Goal: Task Accomplishment & Management: Complete application form

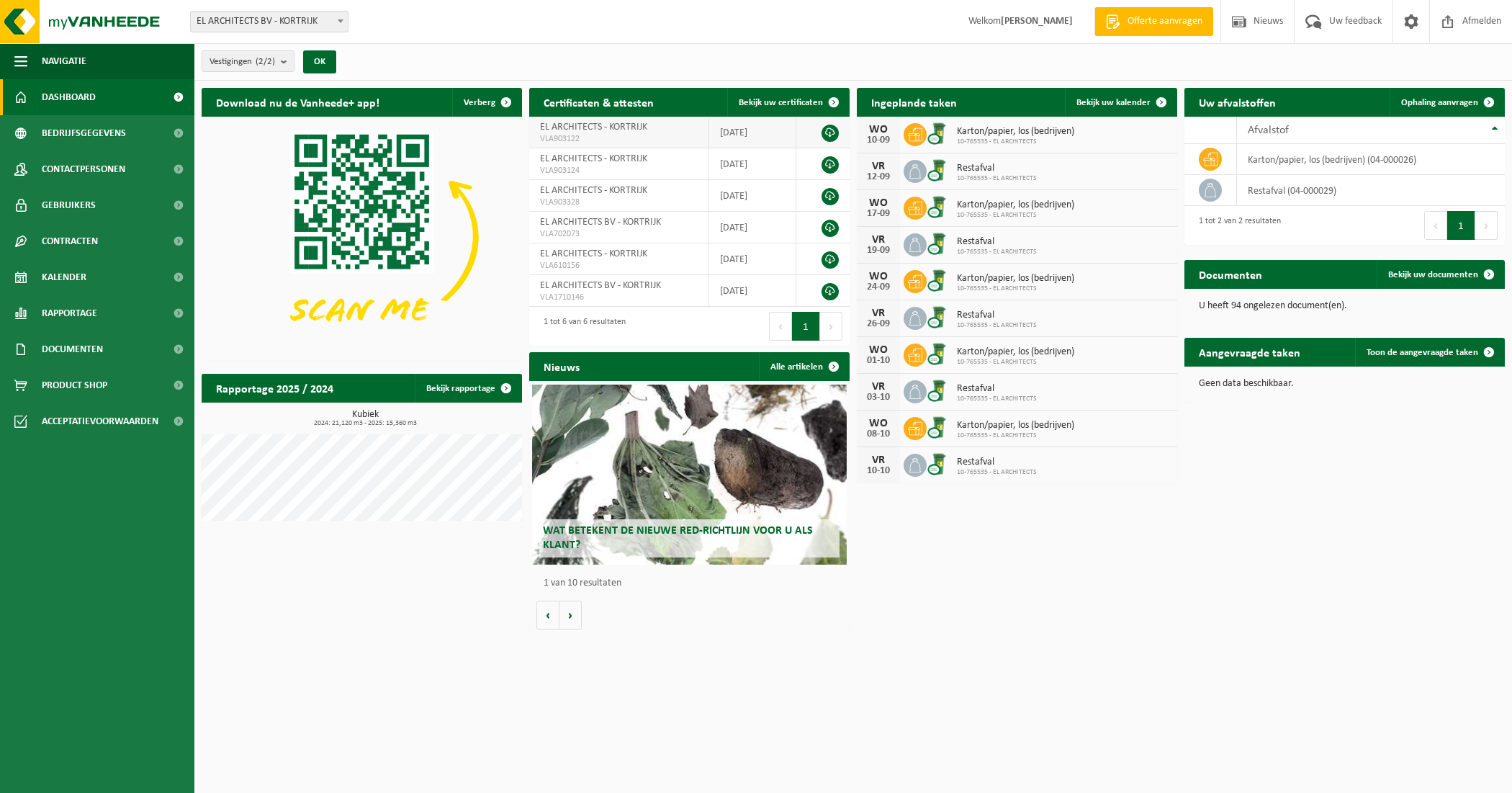
click at [829, 129] on link at bounding box center [830, 133] width 17 height 17
click at [70, 358] on span "Documenten" at bounding box center [71, 349] width 61 height 36
click at [63, 416] on span "Documenten" at bounding box center [70, 416] width 53 height 27
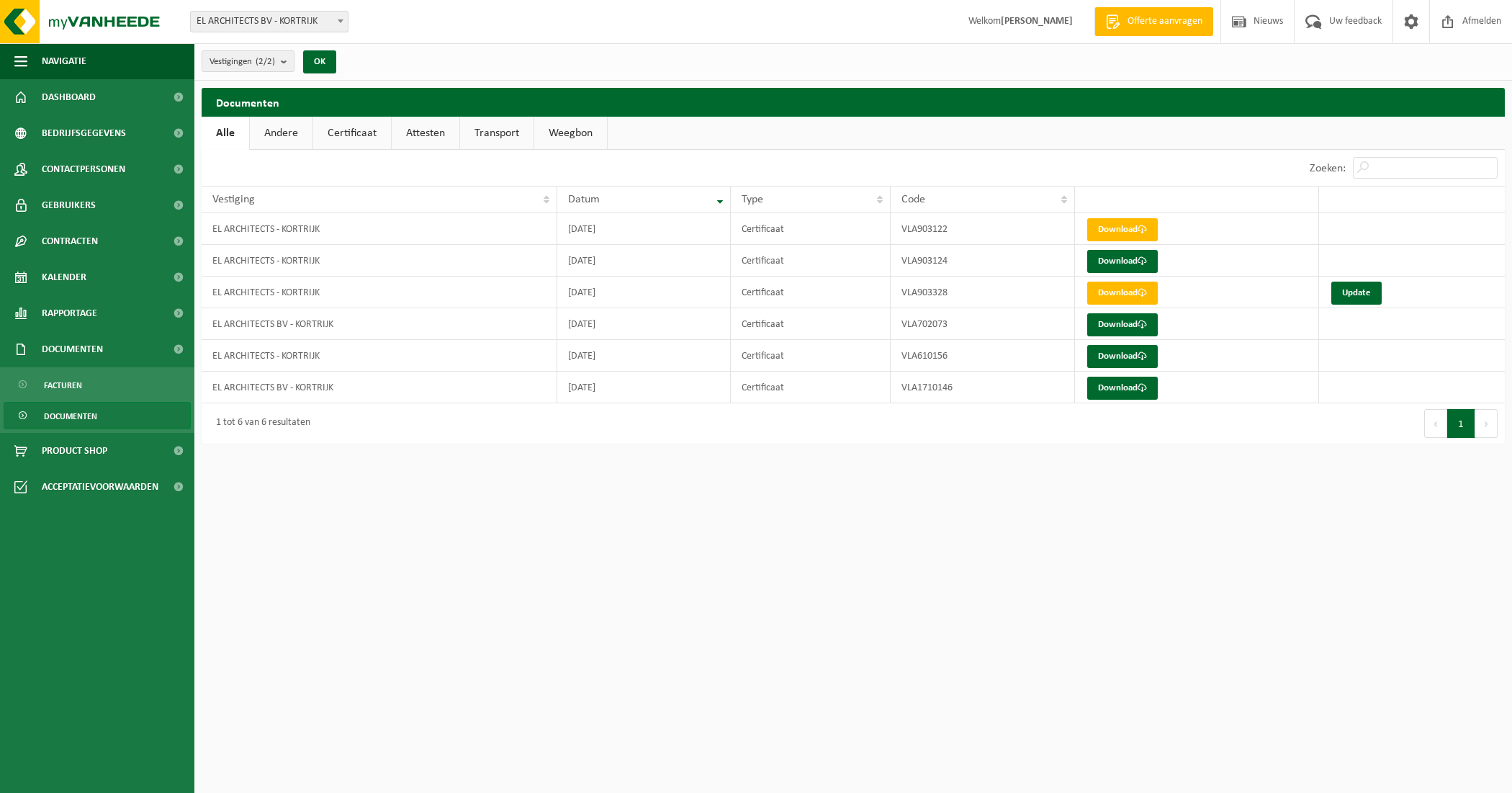
click at [355, 132] on link "Certificaat" at bounding box center [352, 133] width 78 height 33
click at [1123, 229] on link "Download" at bounding box center [1122, 230] width 70 height 23
click at [1111, 225] on link "Download" at bounding box center [1122, 230] width 70 height 23
click at [73, 413] on span "Documenten" at bounding box center [70, 416] width 53 height 27
click at [353, 127] on link "Certificaat" at bounding box center [352, 133] width 78 height 33
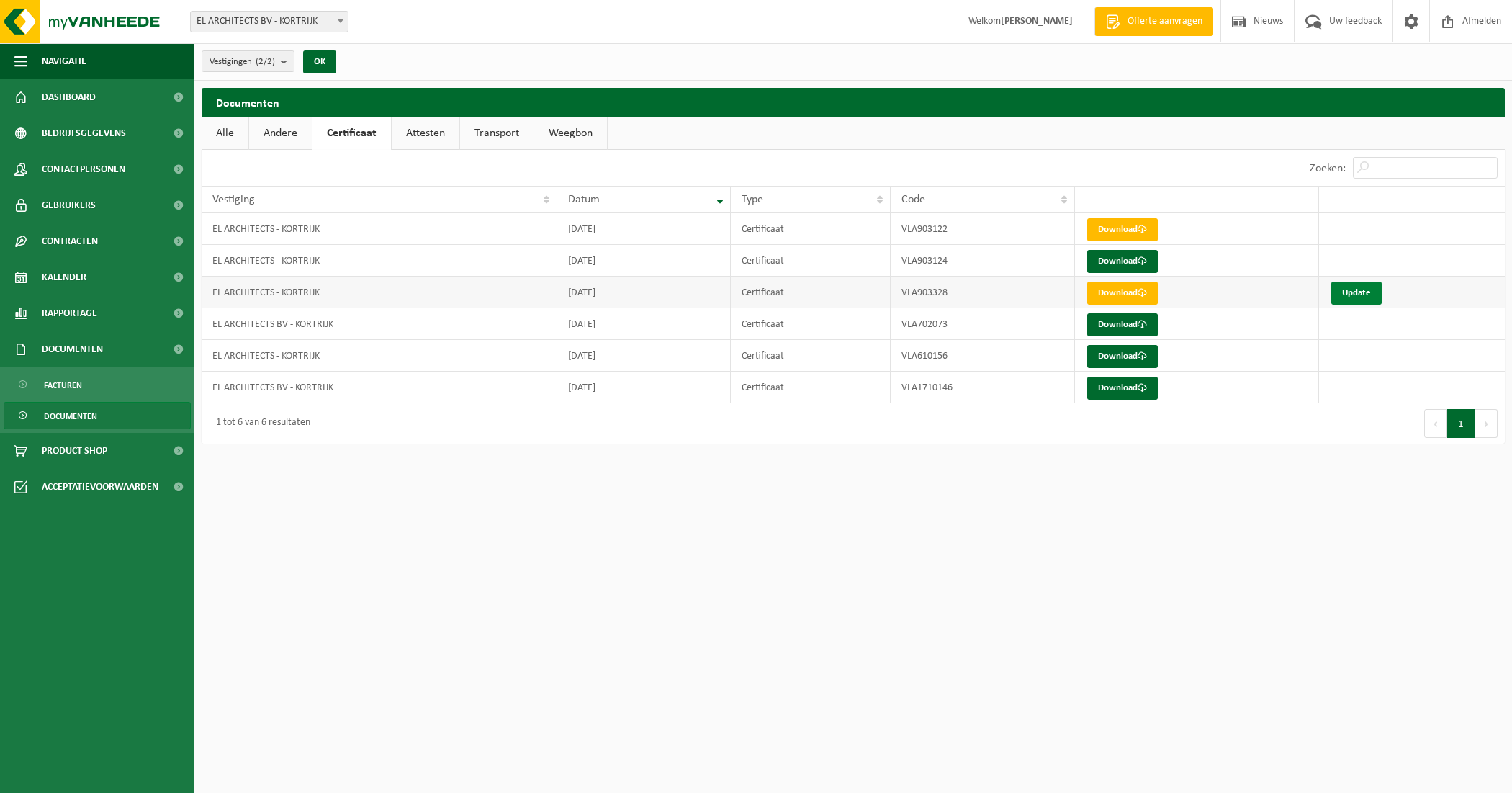
click at [1366, 296] on link "Update" at bounding box center [1357, 293] width 50 height 23
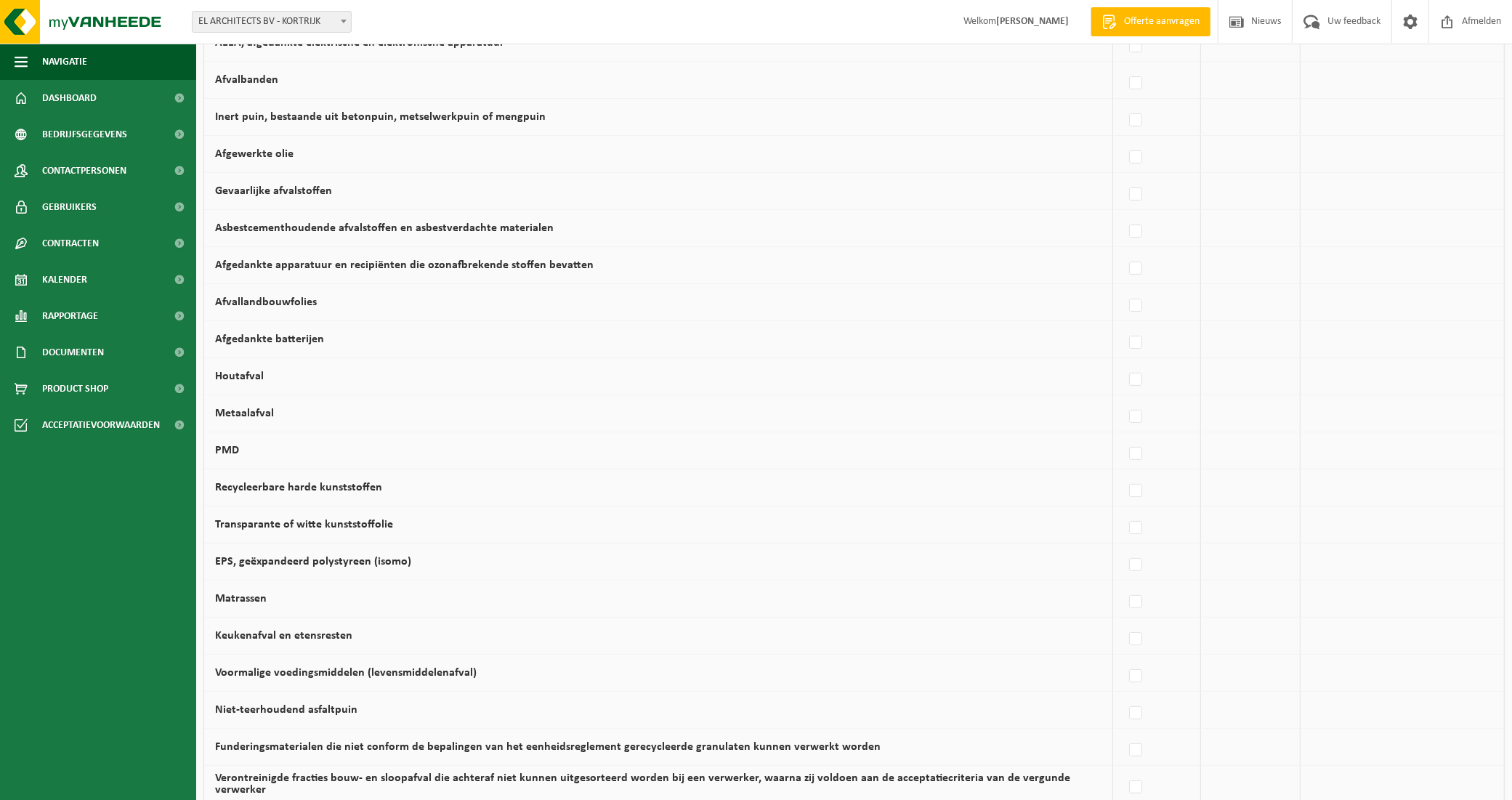
scroll to position [455, 0]
click at [1134, 451] on label at bounding box center [1135, 452] width 20 height 21
click at [1124, 433] on input "PMD" at bounding box center [1124, 432] width 1 height 1
checkbox input "true"
click at [1227, 455] on label at bounding box center [1223, 452] width 20 height 21
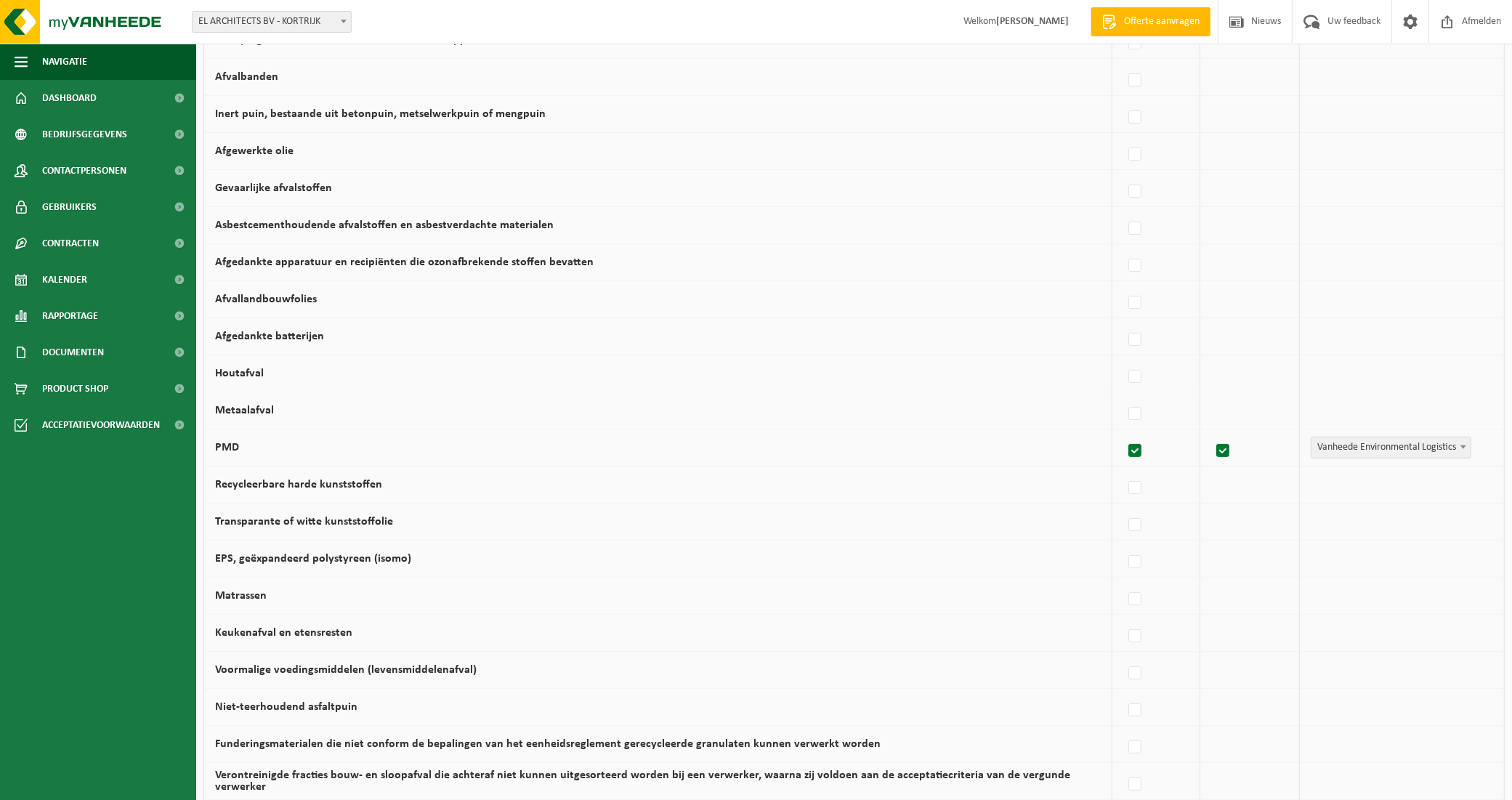
click at [1211, 433] on input "checkbox" at bounding box center [1210, 432] width 1 height 1
checkbox input "false"
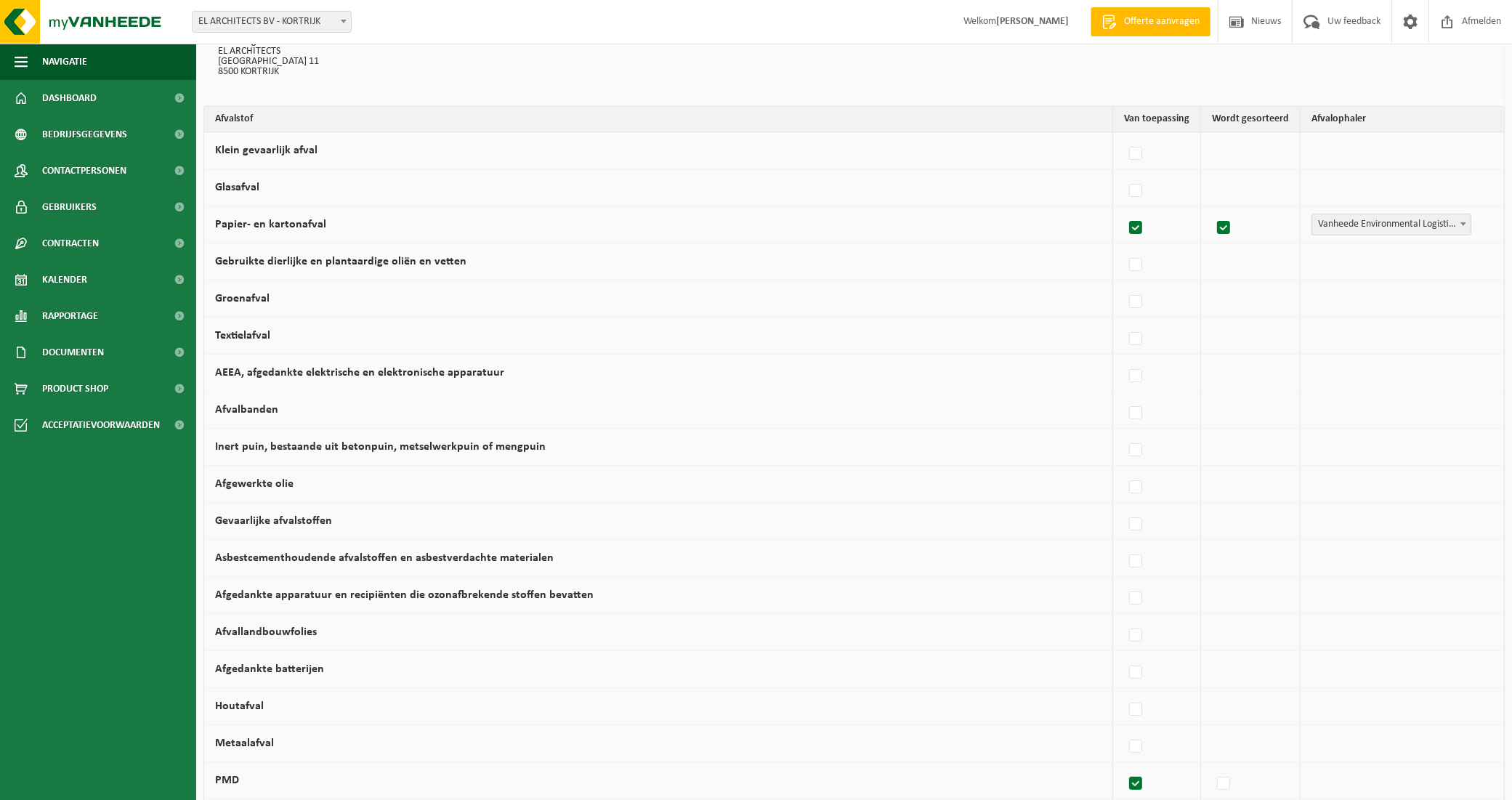
scroll to position [77, 0]
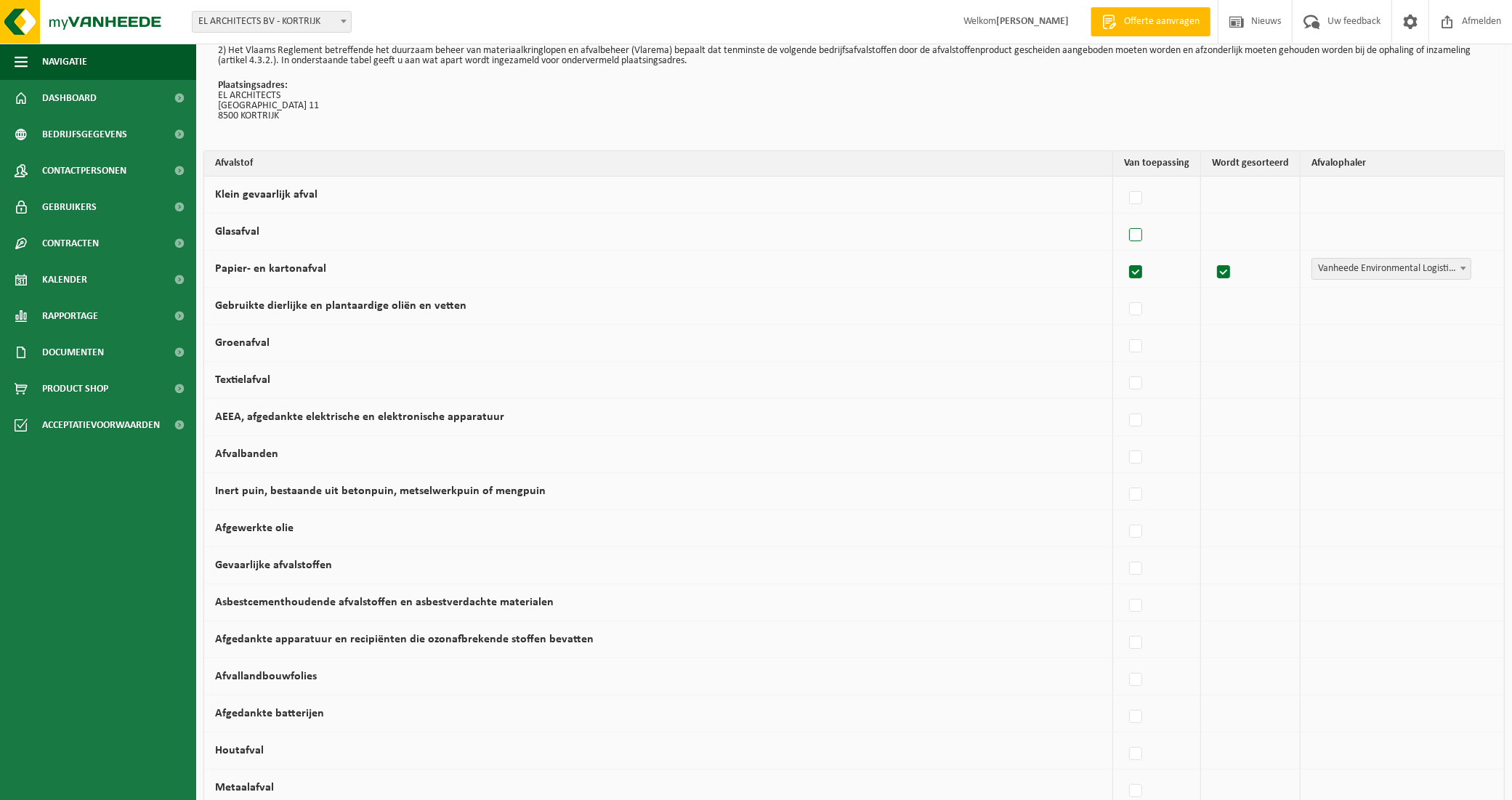
click at [1139, 234] on label at bounding box center [1135, 236] width 20 height 21
click at [1124, 217] on input "Glasafval" at bounding box center [1124, 217] width 1 height 1
checkbox input "true"
click at [1225, 234] on label at bounding box center [1223, 236] width 20 height 21
click at [1211, 217] on input "checkbox" at bounding box center [1210, 217] width 1 height 1
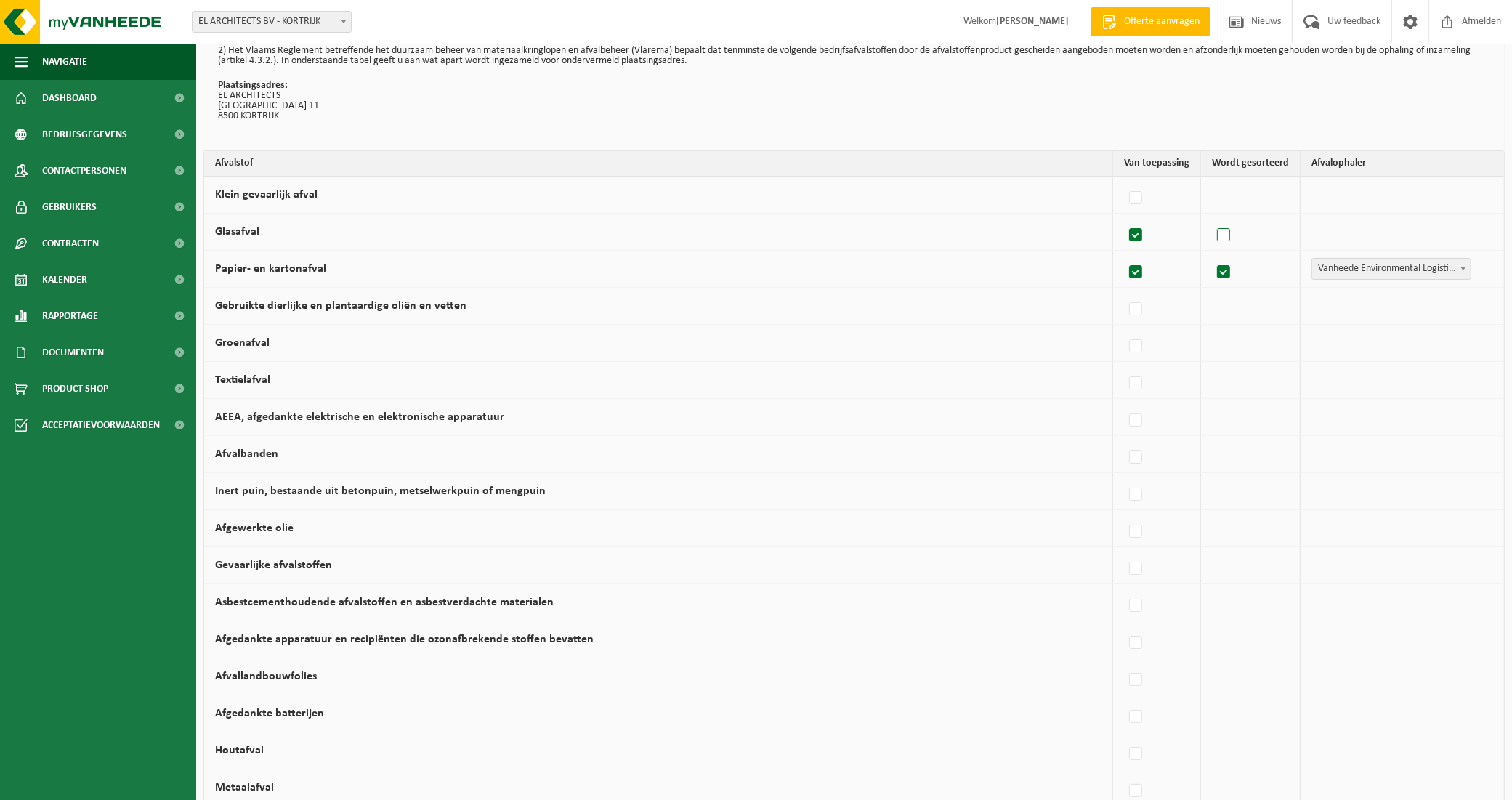
click at [1225, 233] on label at bounding box center [1224, 236] width 20 height 21
click at [1212, 217] on input "checkbox" at bounding box center [1211, 217] width 1 height 1
checkbox input "true"
click at [1462, 231] on b at bounding box center [1463, 232] width 6 height 4
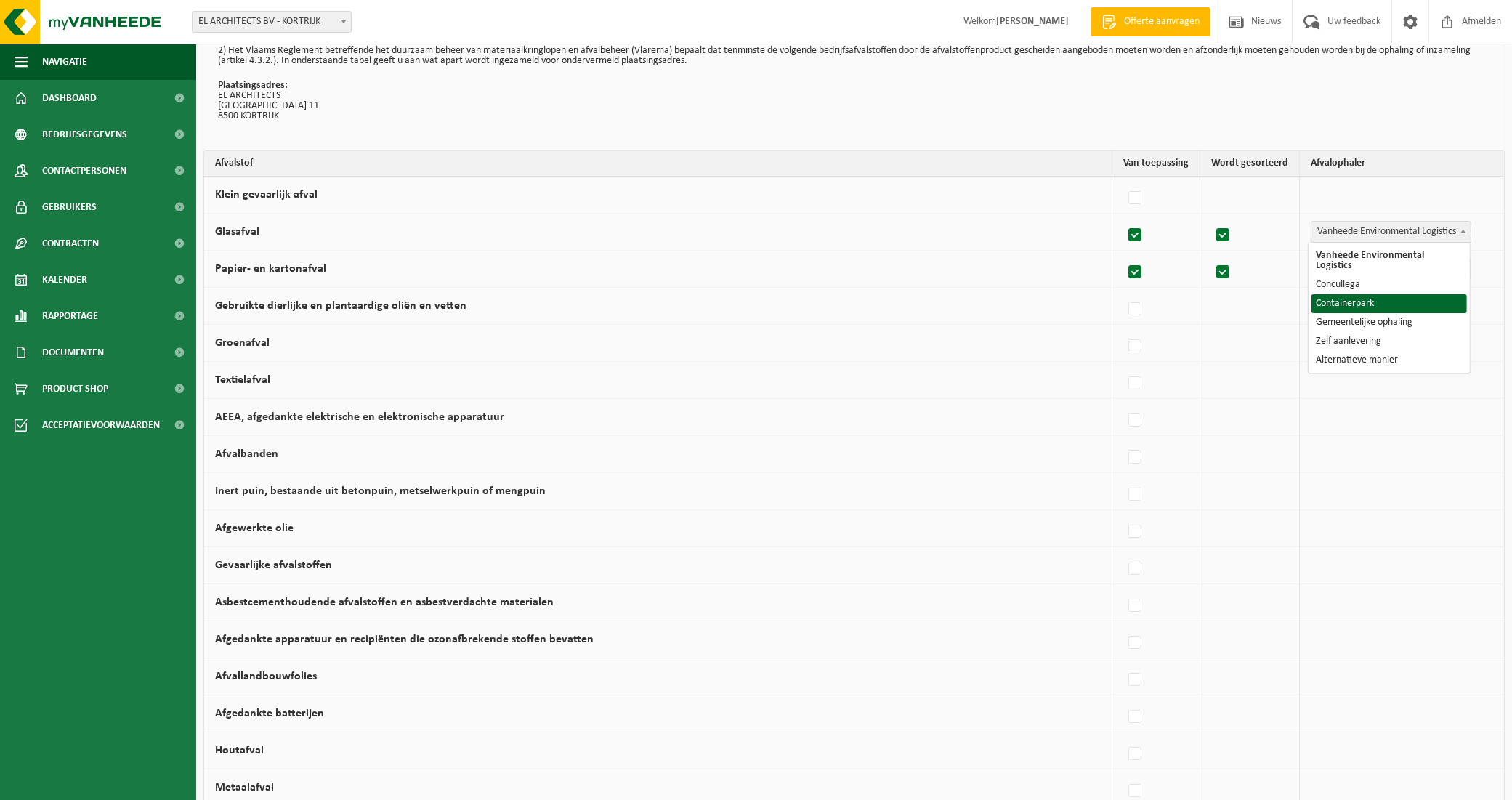
select select "Containerpark"
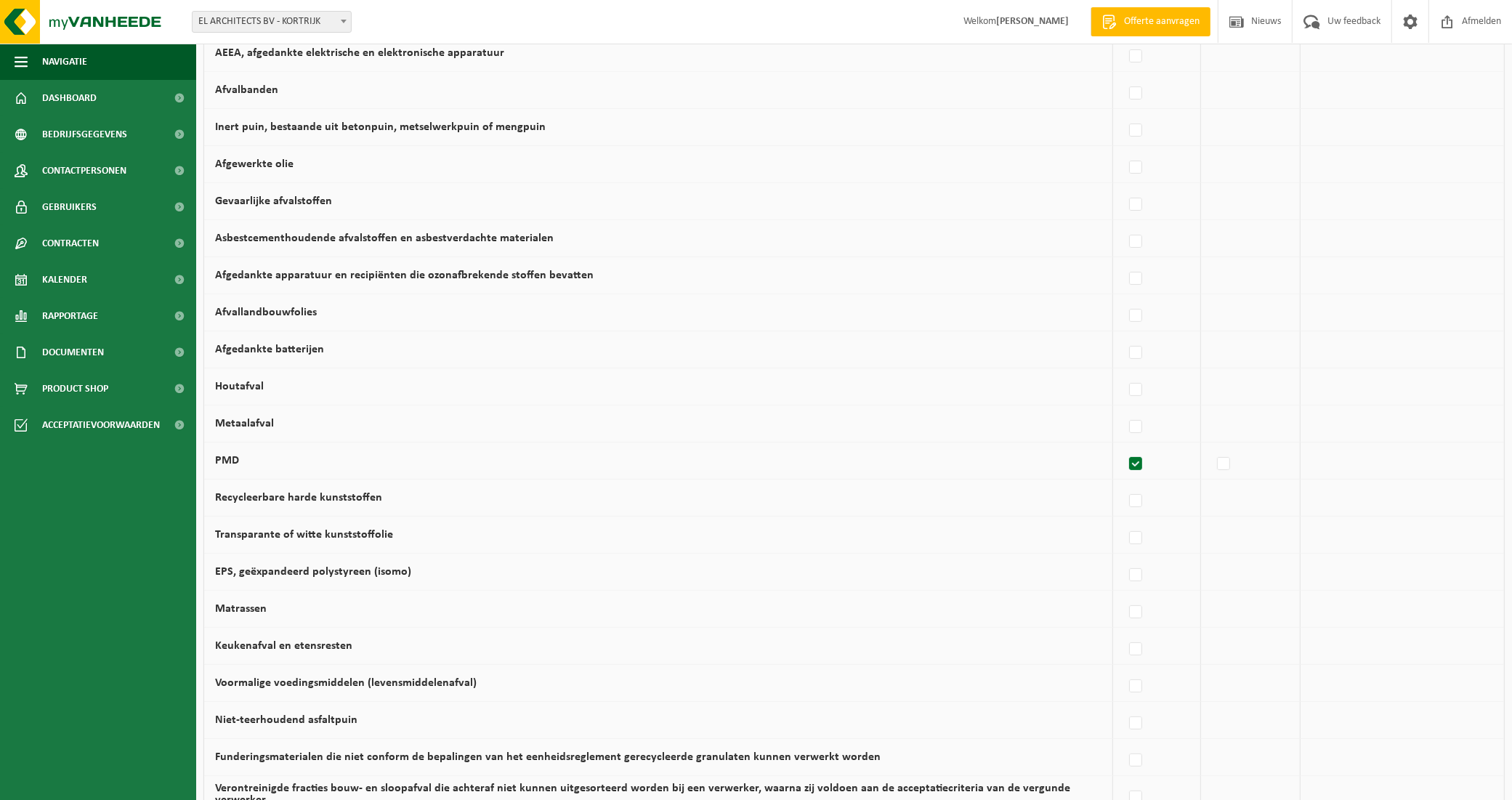
scroll to position [531, 0]
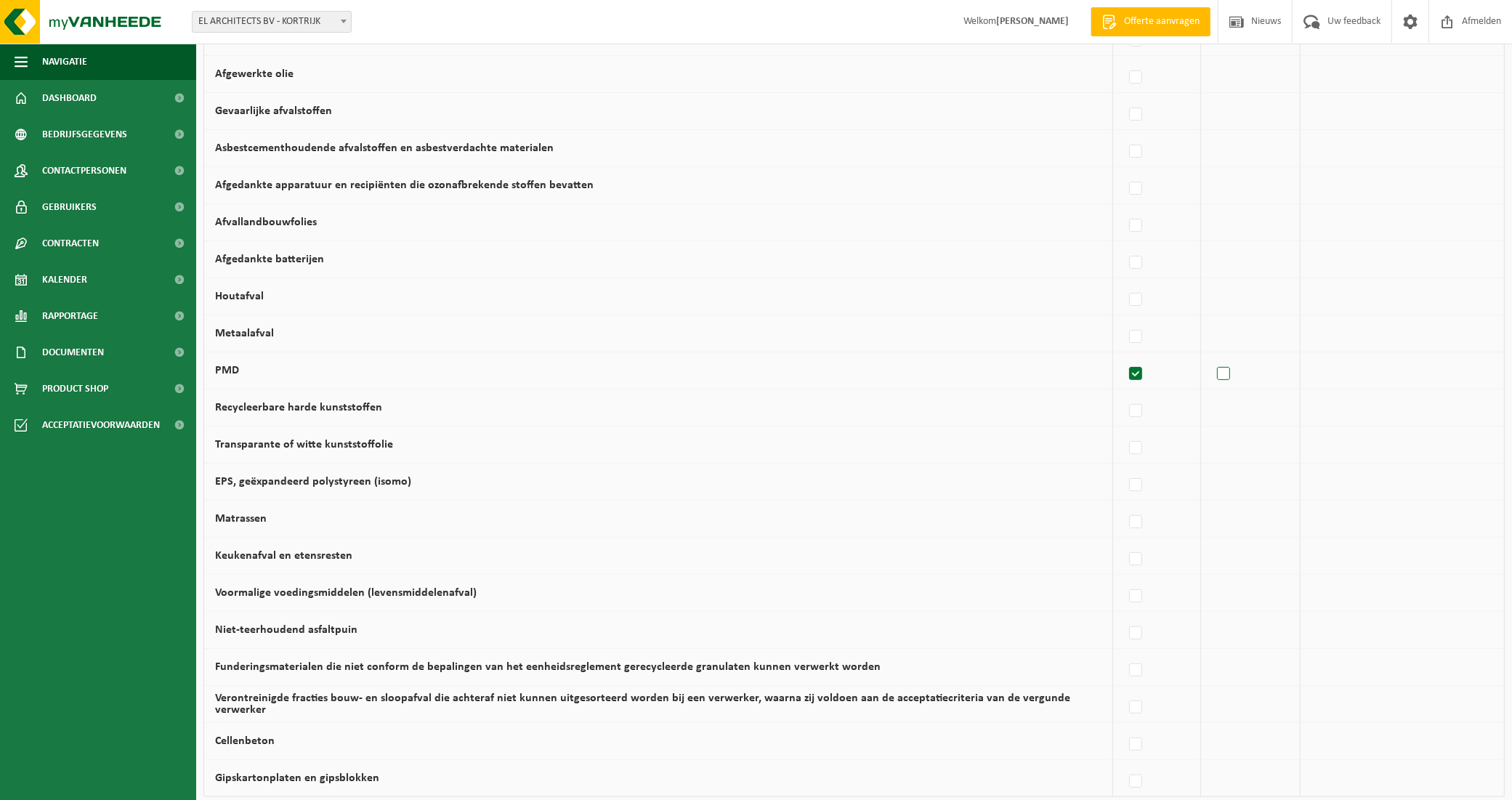
click at [1224, 382] on label at bounding box center [1224, 374] width 20 height 21
click at [1212, 356] on input "checkbox" at bounding box center [1211, 355] width 1 height 1
checkbox input "true"
click at [1408, 373] on span "Vanheede Environmental Logistics" at bounding box center [1391, 370] width 160 height 20
select select "Gemeentelijke ophaling"
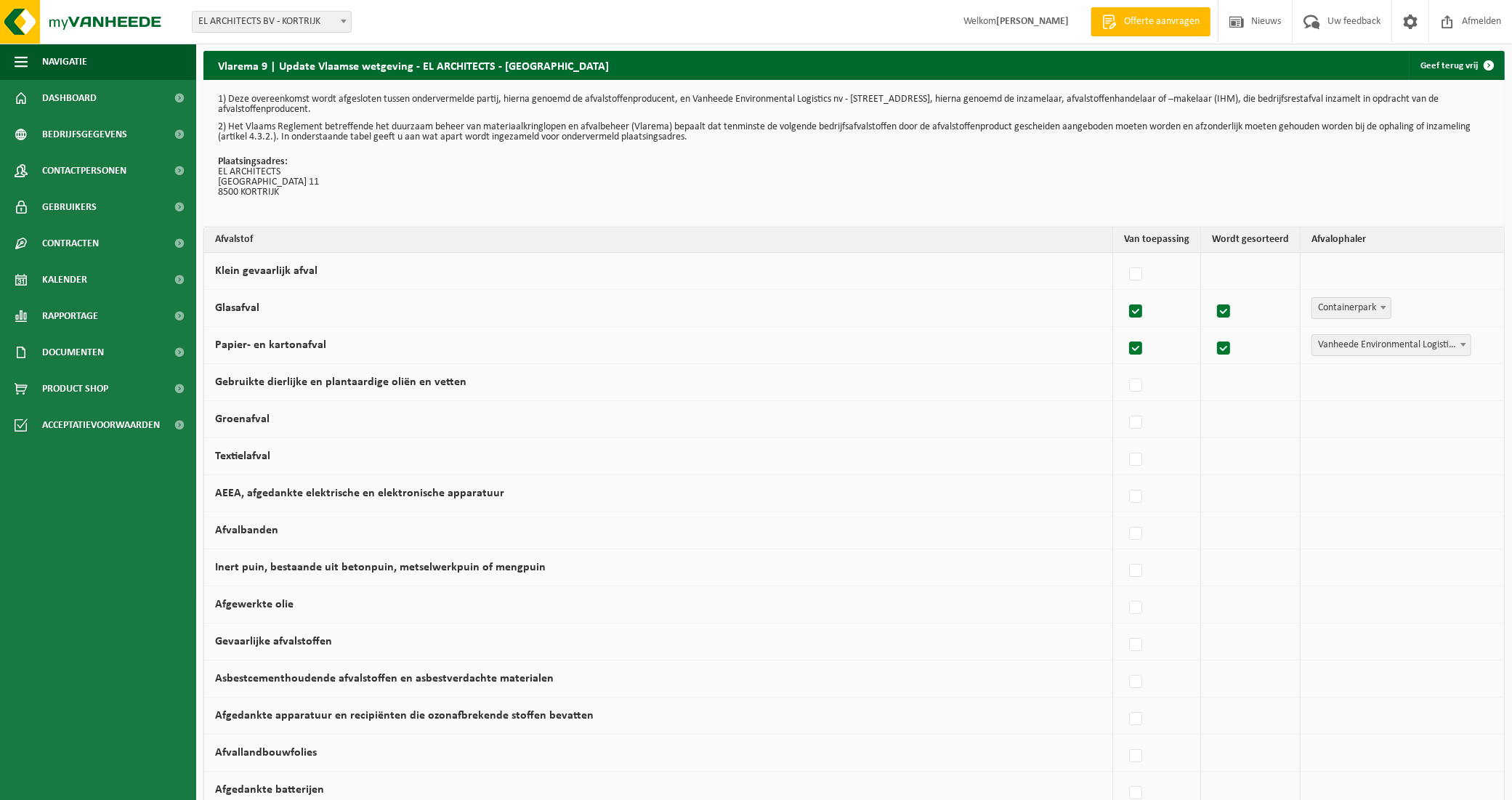
scroll to position [0, 0]
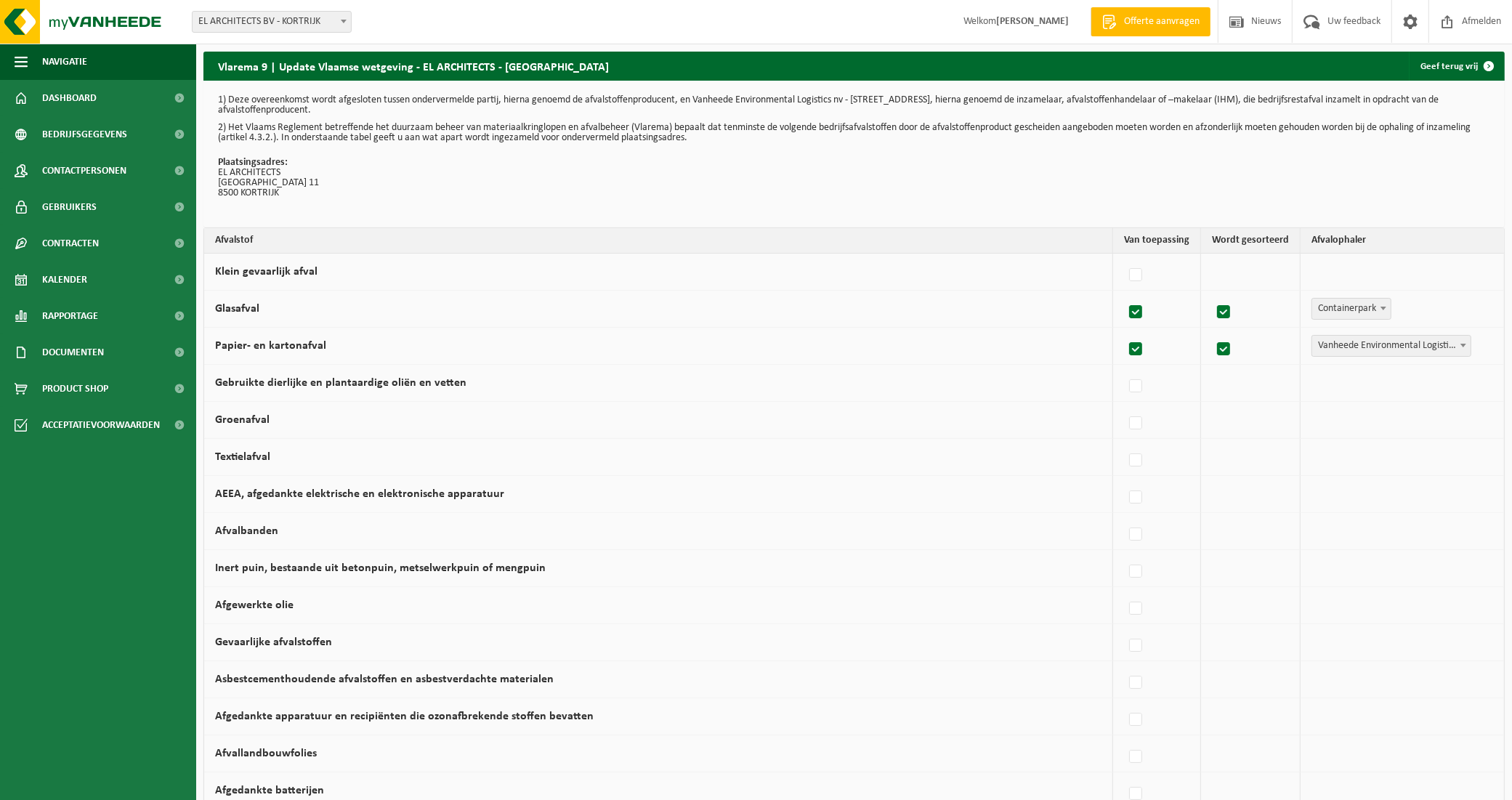
click at [303, 274] on label "Klein gevaarlijk afval" at bounding box center [266, 272] width 102 height 12
click at [1124, 257] on input "Klein gevaarlijk afval" at bounding box center [1124, 257] width 1 height 1
checkbox input "true"
click at [1367, 274] on span "Vanheede Environmental Logistics" at bounding box center [1391, 272] width 160 height 20
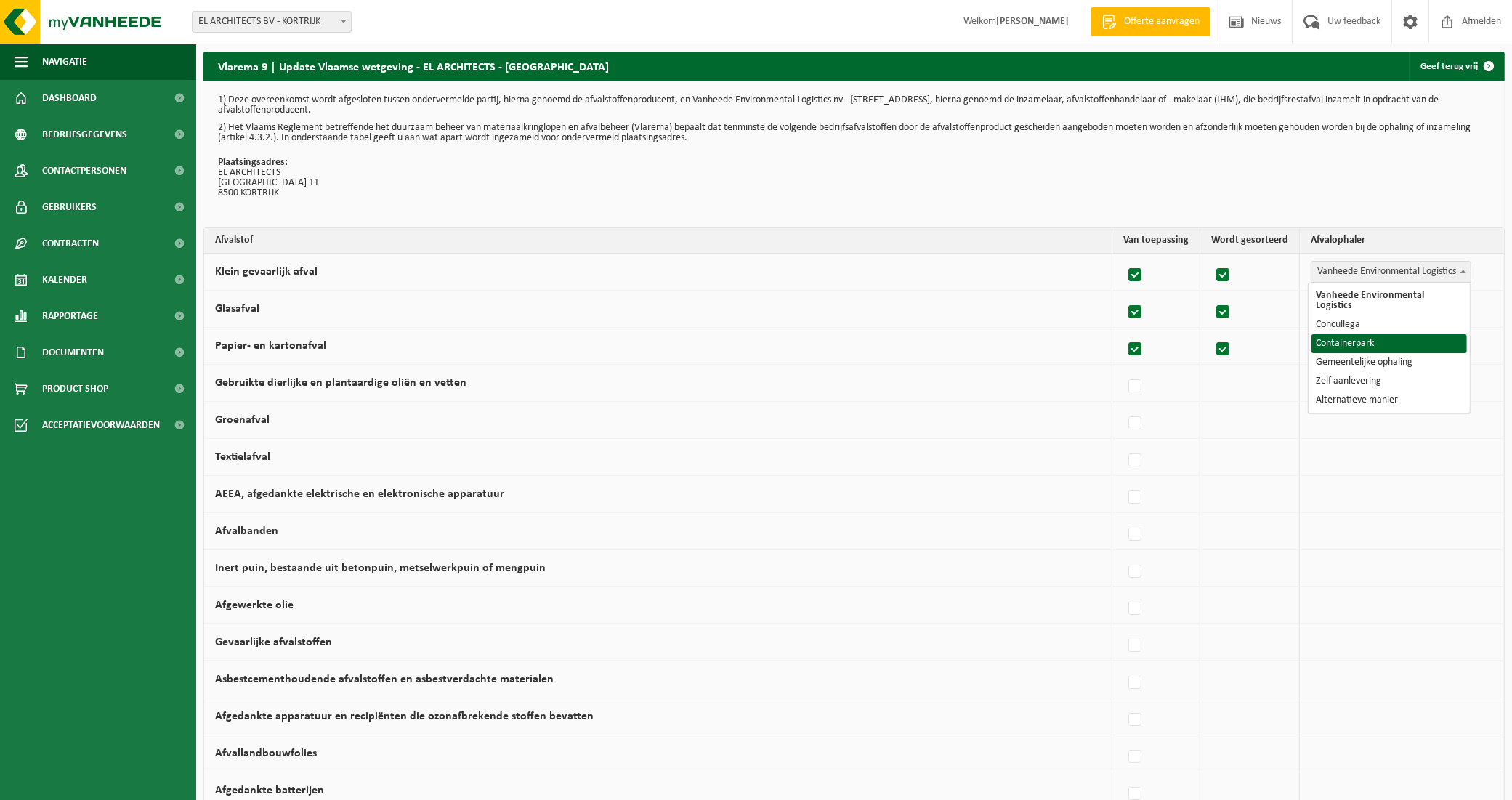
select select "Containerpark"
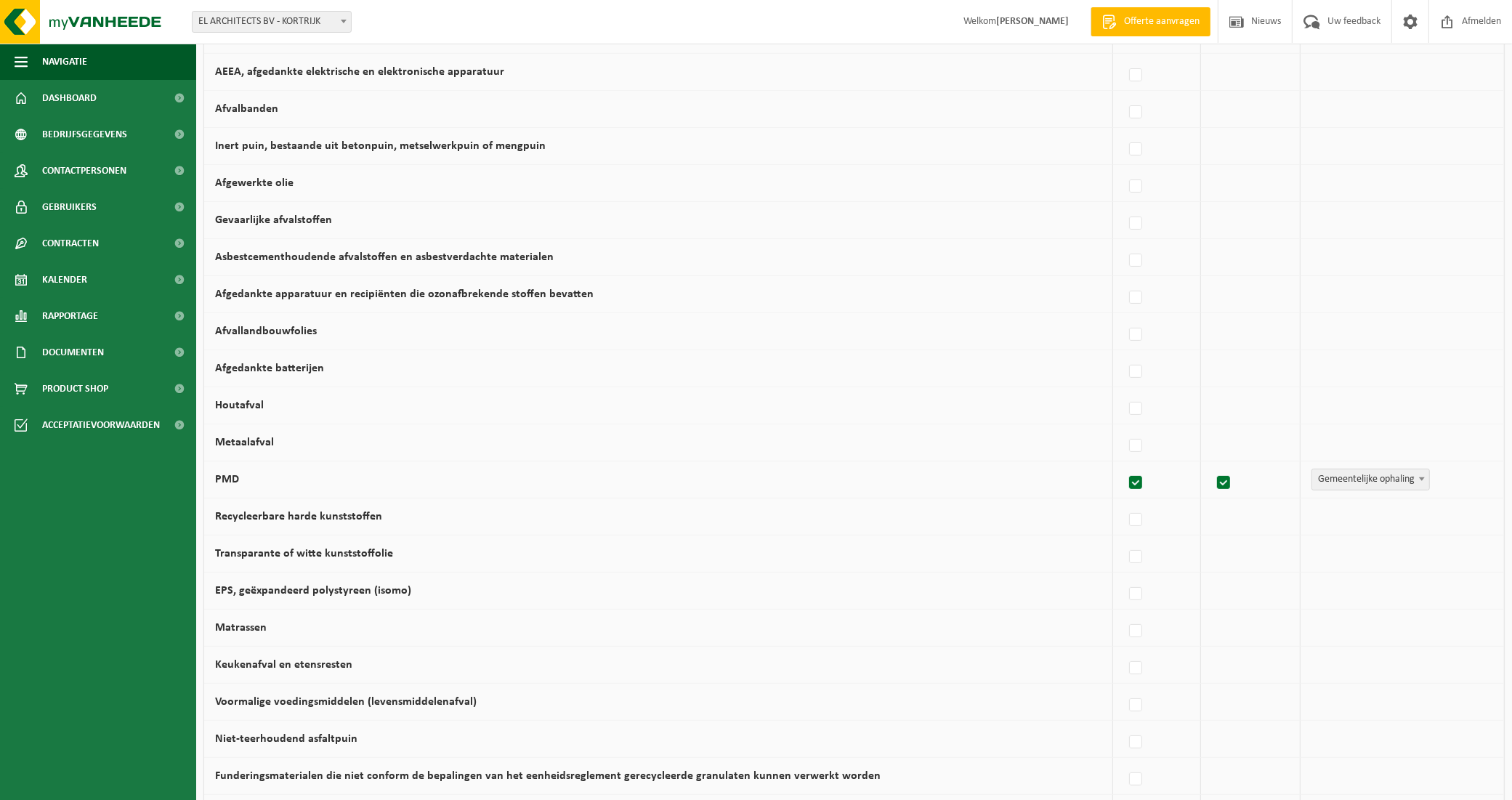
scroll to position [455, 0]
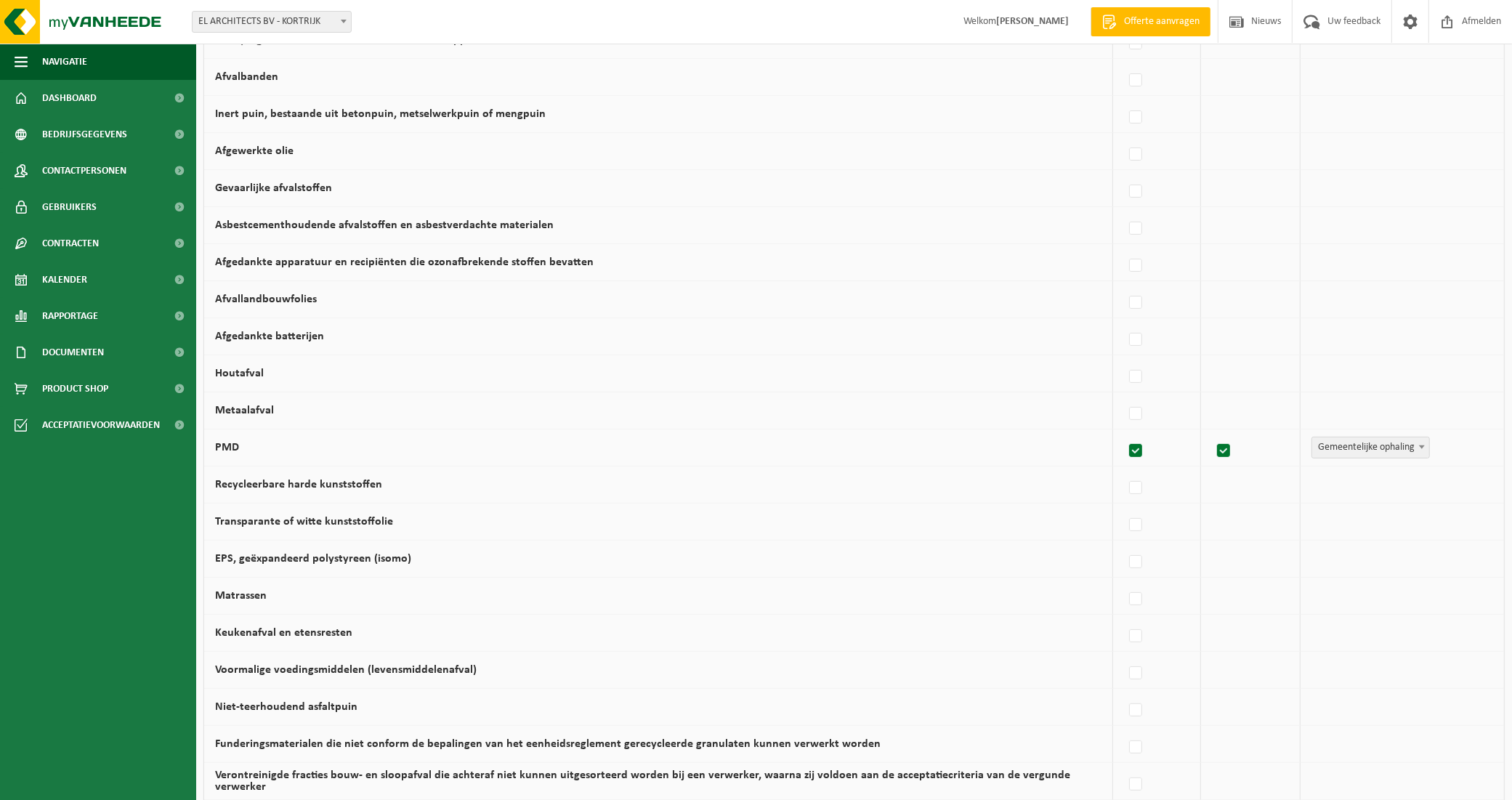
click at [302, 335] on label "Afgedankte batterijen" at bounding box center [270, 337] width 109 height 12
click at [1124, 322] on input "Afgedankte batterijen" at bounding box center [1124, 321] width 1 height 1
checkbox input "true"
click at [1355, 340] on span "Vanheede Environmental Logistics" at bounding box center [1391, 336] width 160 height 20
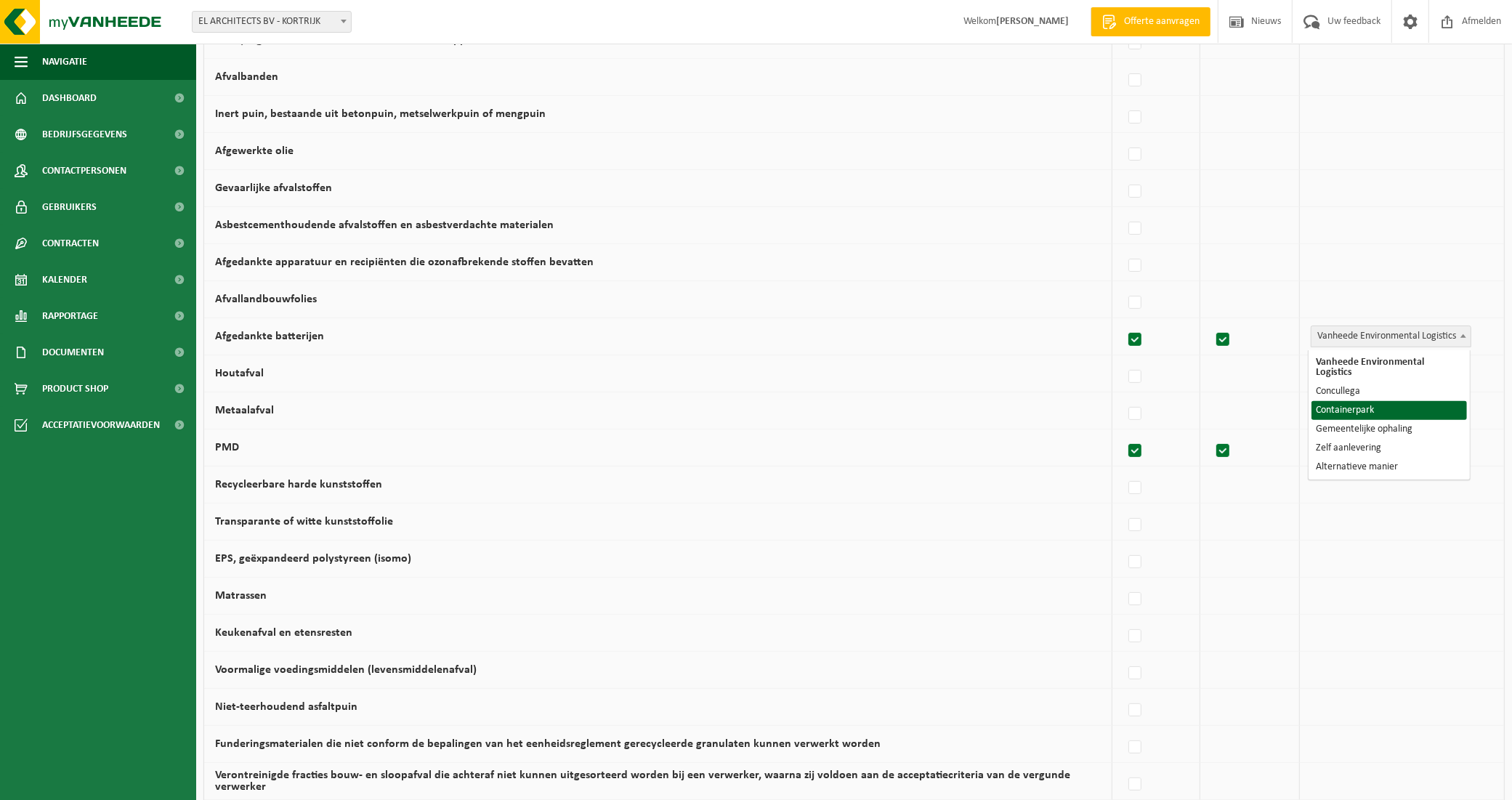
select select "Containerpark"
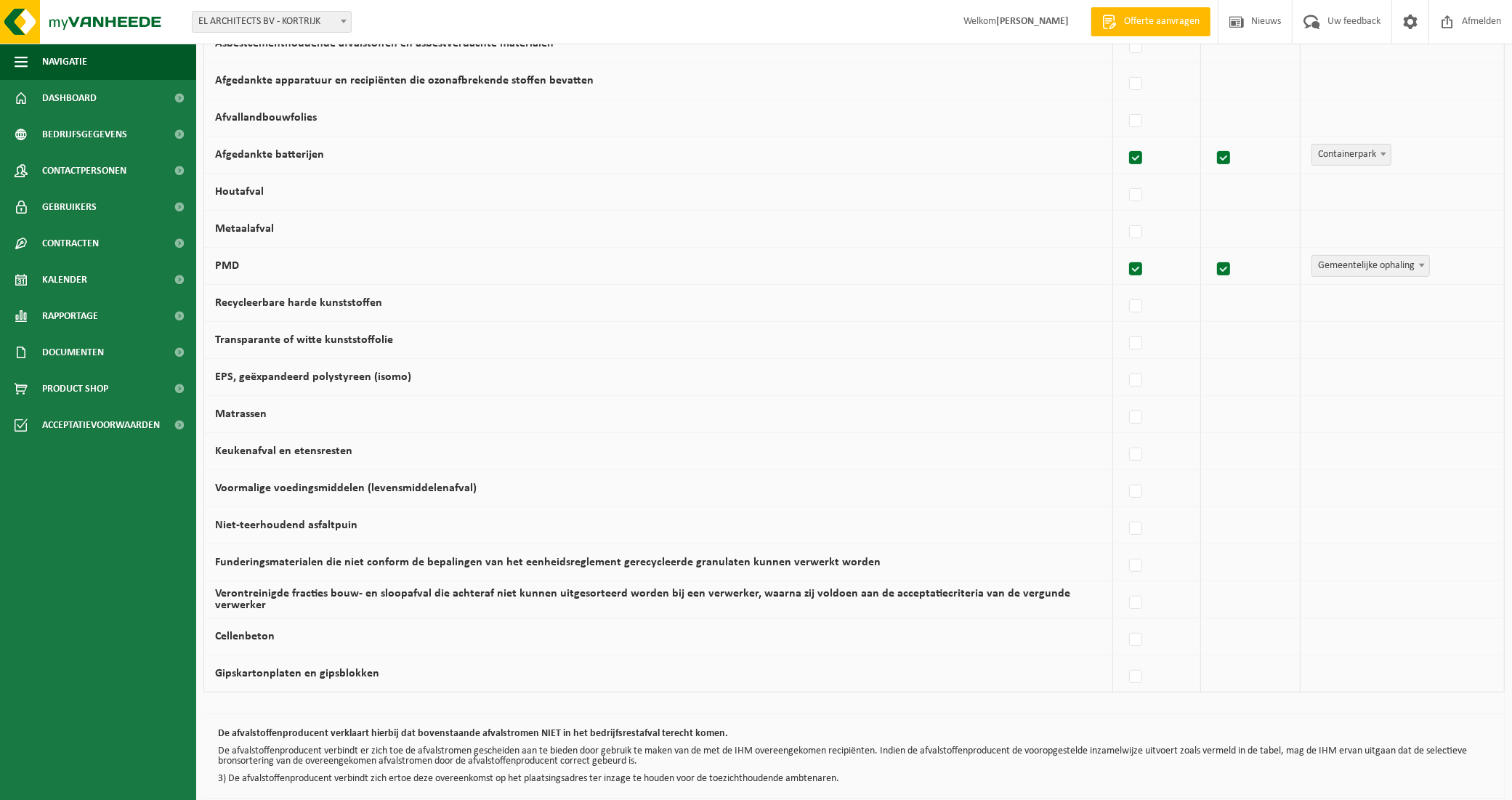
scroll to position [713, 0]
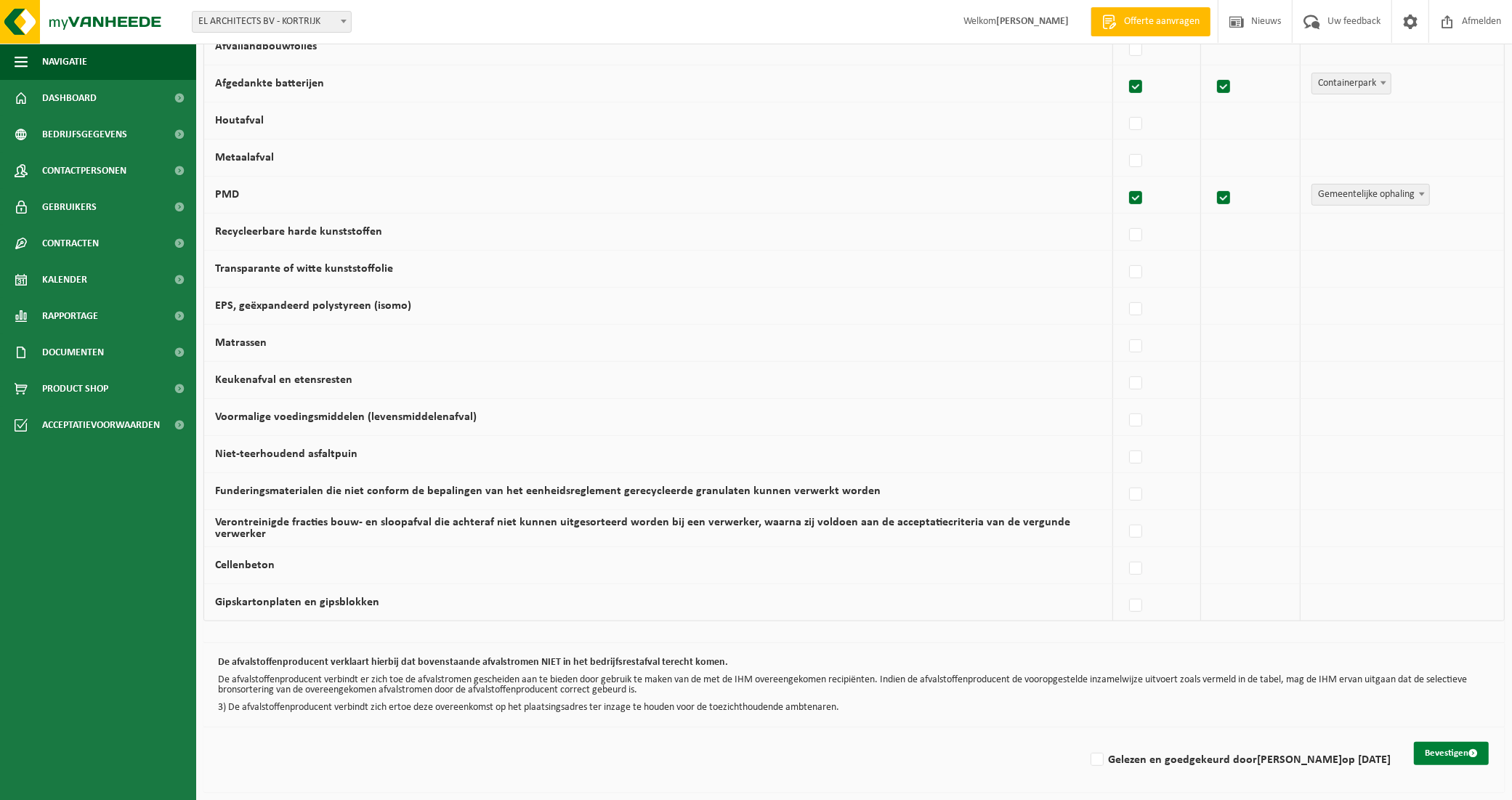
click at [1450, 753] on button "Bevestigen" at bounding box center [1451, 753] width 75 height 23
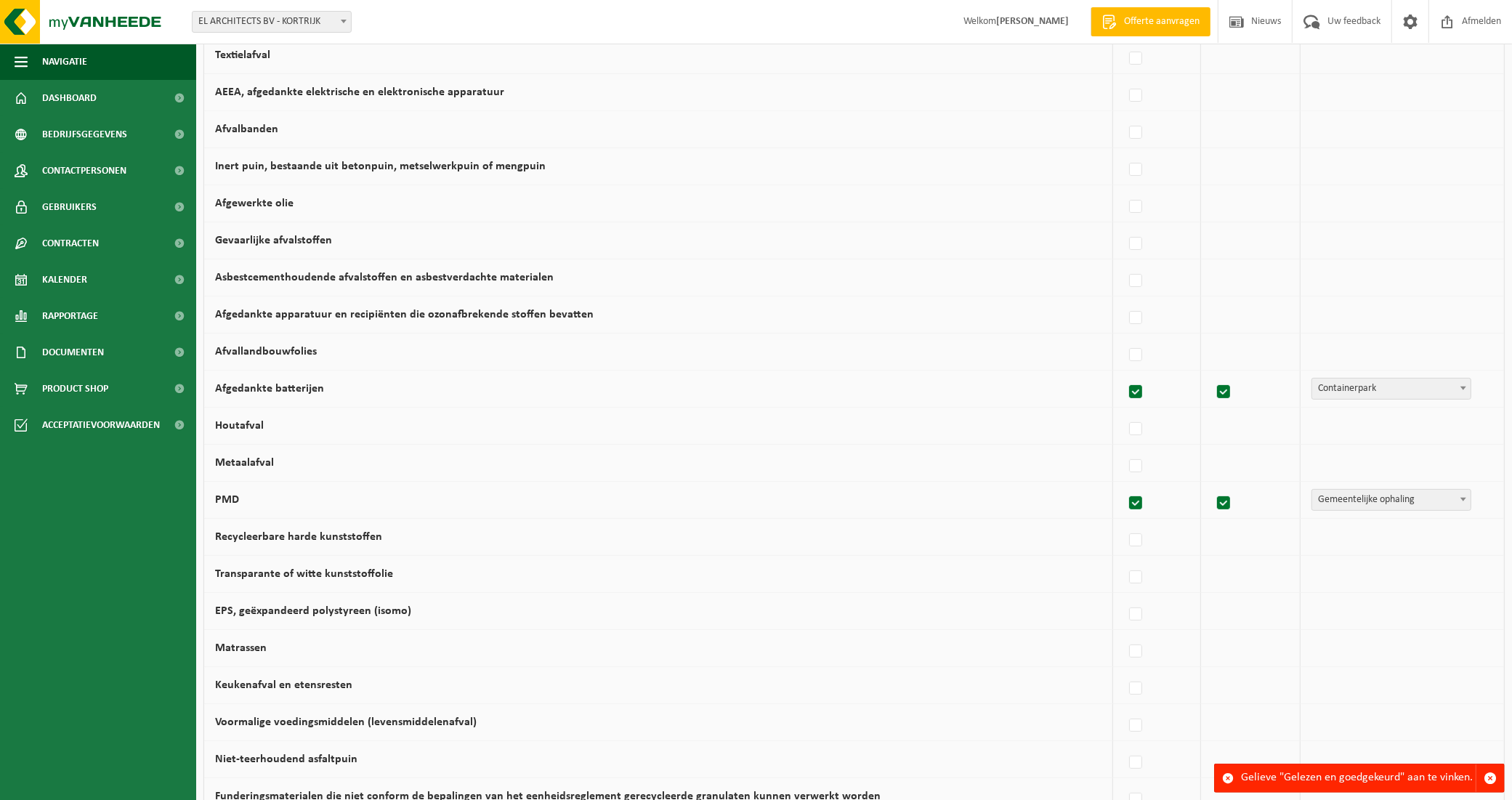
scroll to position [713, 0]
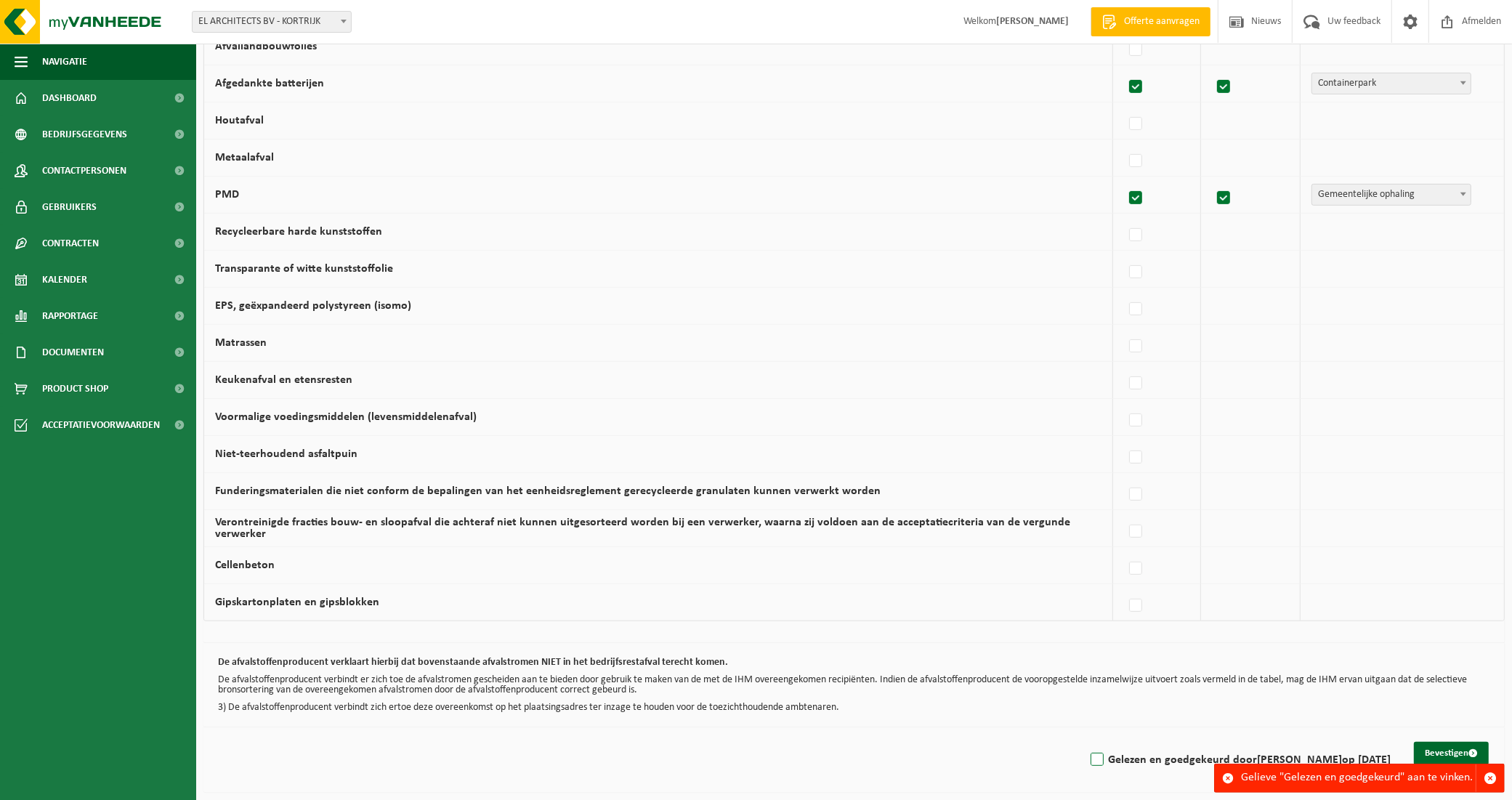
click at [1095, 758] on label "Gelezen en goedgekeurd door HILDE DEHAEN op 08/09/25" at bounding box center [1239, 760] width 303 height 21
click at [1086, 742] on input "Gelezen en goedgekeurd door HILDE DEHAEN op 08/09/25" at bounding box center [1085, 742] width 1 height 1
checkbox input "true"
click at [1454, 753] on button "Bevestigen" at bounding box center [1451, 753] width 75 height 23
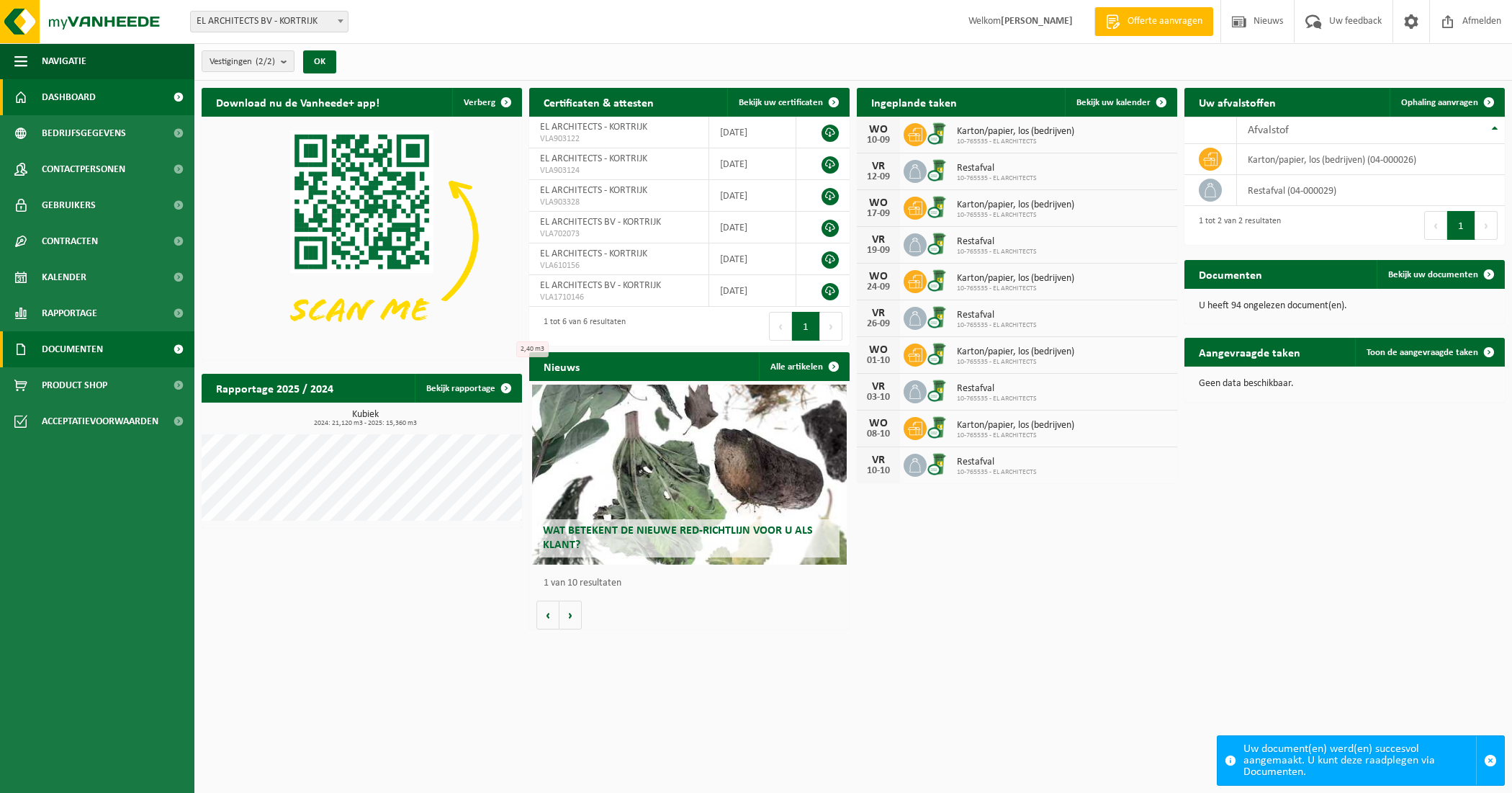
click at [76, 353] on span "Documenten" at bounding box center [71, 349] width 61 height 36
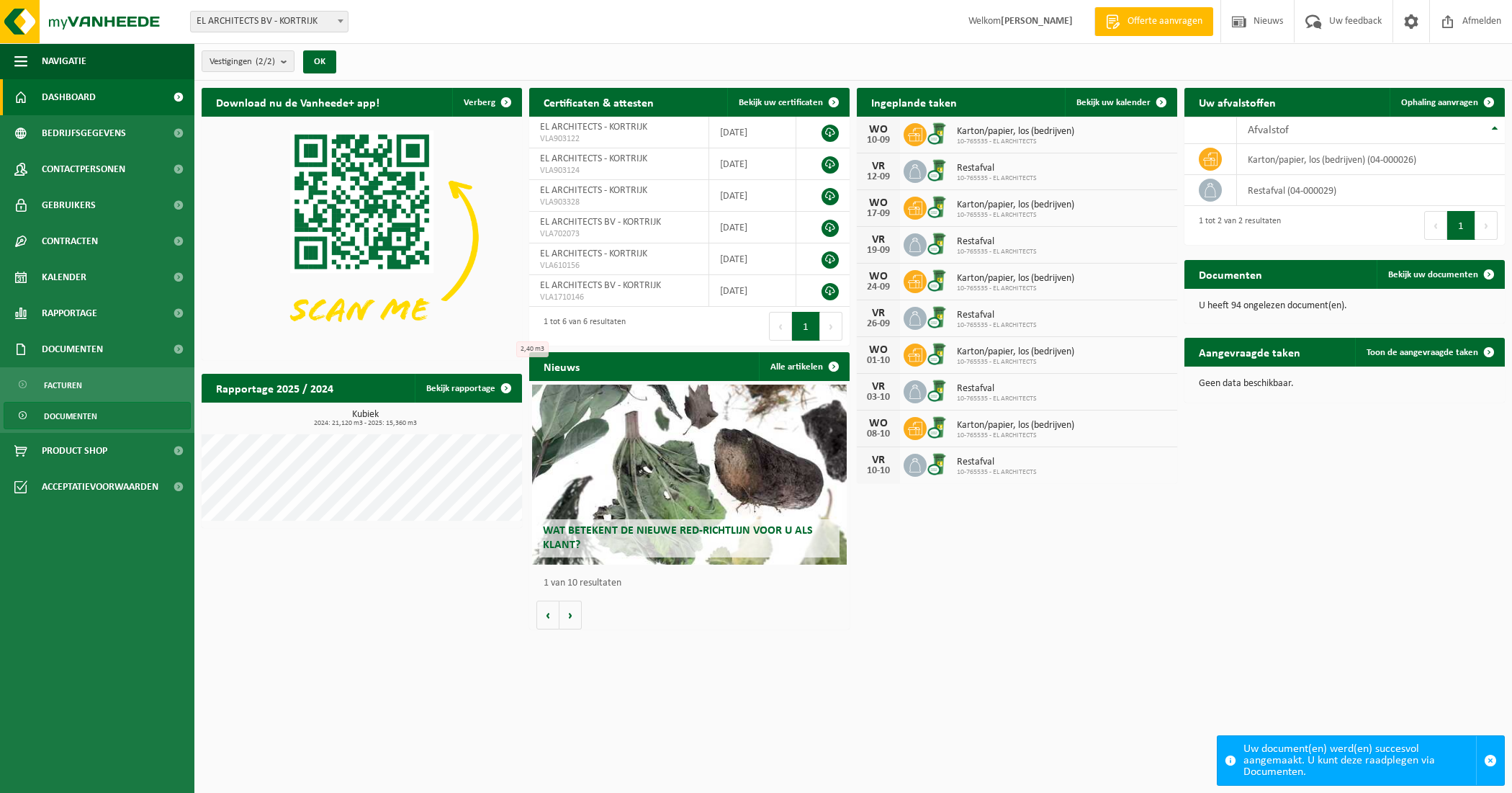
click at [84, 405] on span "Documenten" at bounding box center [70, 416] width 53 height 27
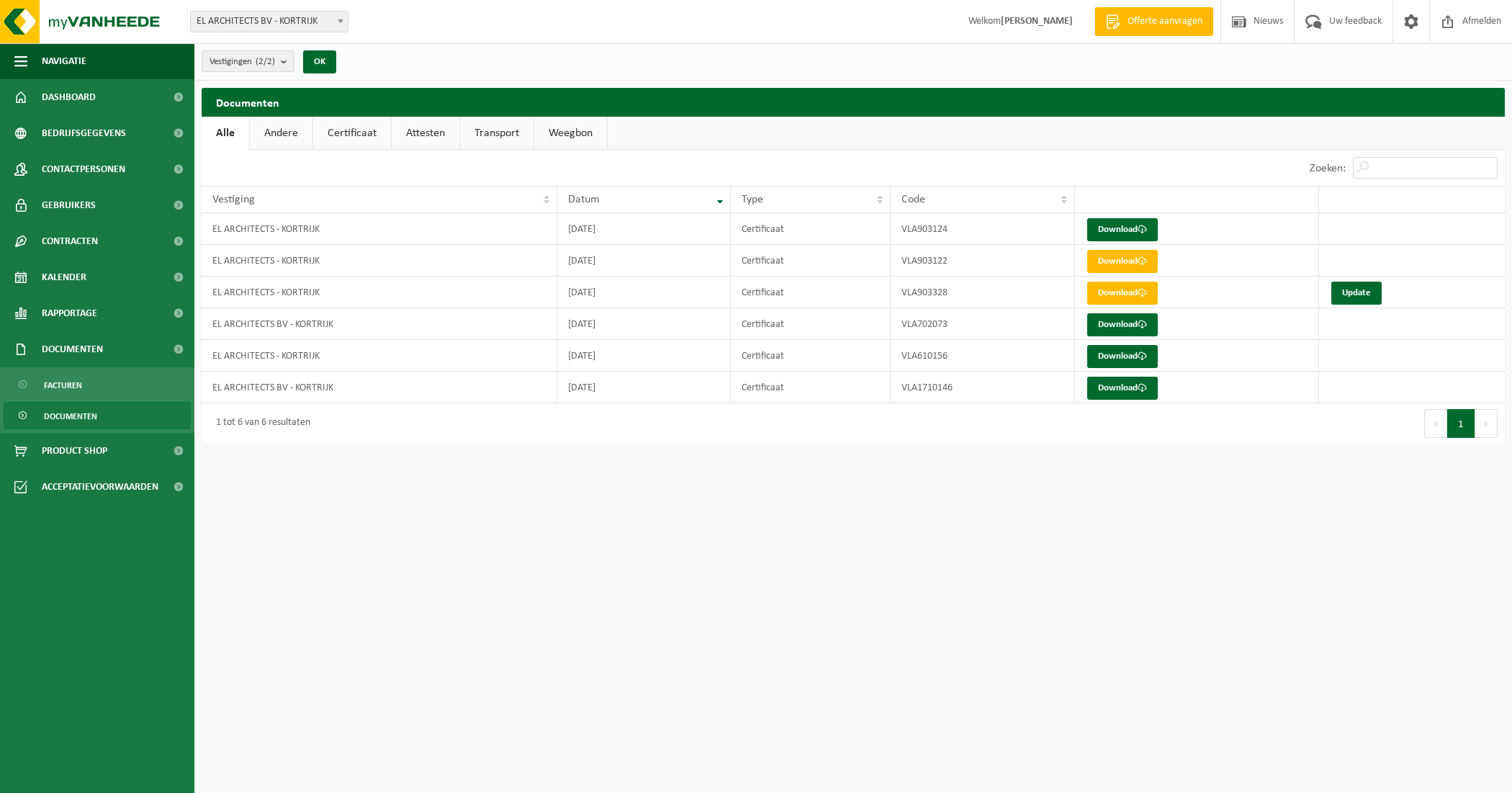
click at [351, 133] on link "Certificaat" at bounding box center [352, 133] width 78 height 33
click at [1144, 231] on span at bounding box center [1143, 230] width 10 height 10
click at [419, 138] on link "Attesten" at bounding box center [425, 133] width 68 height 33
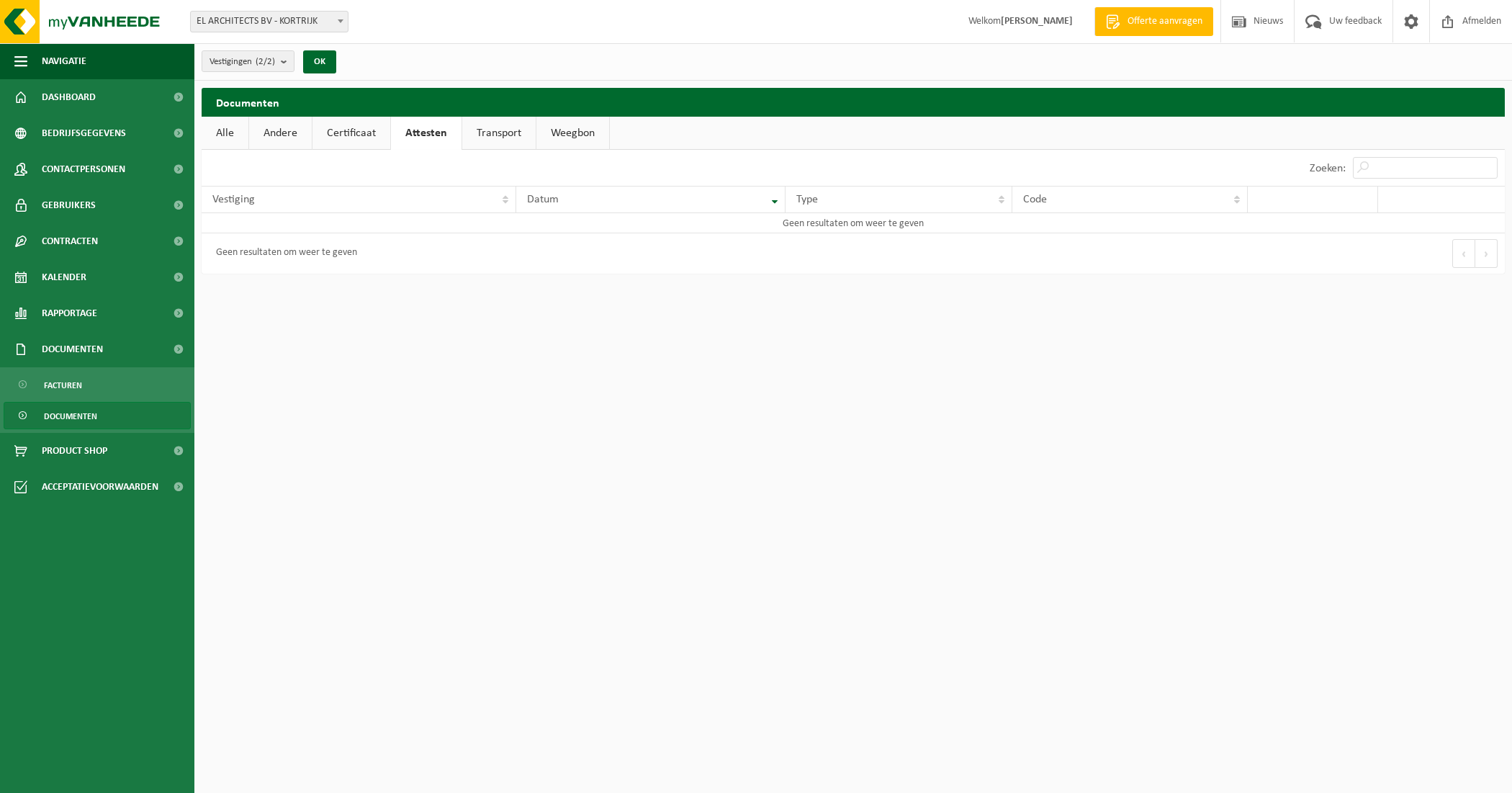
click at [369, 130] on link "Certificaat" at bounding box center [351, 133] width 78 height 33
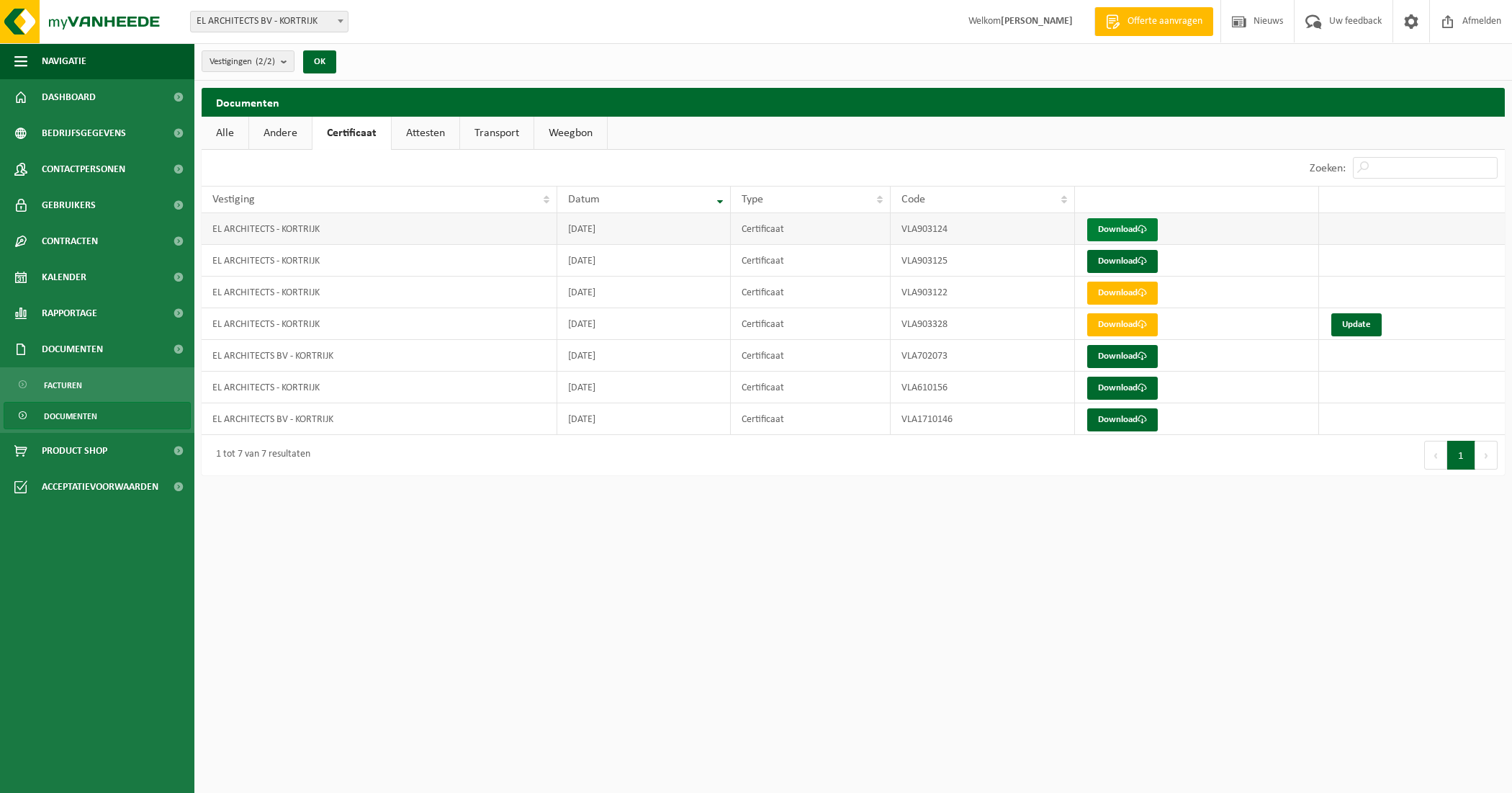
click at [1123, 229] on link "Download" at bounding box center [1122, 230] width 70 height 23
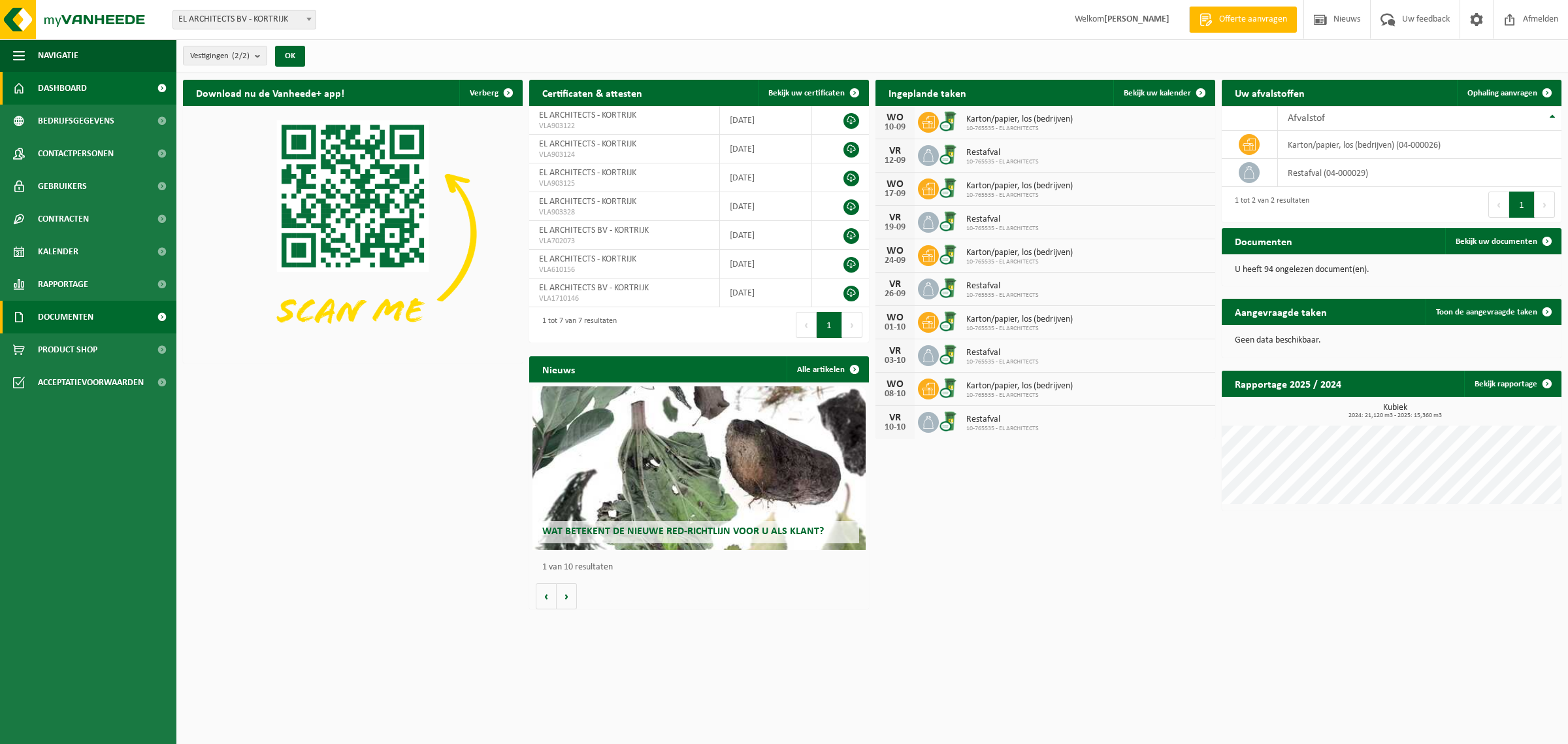
click at [59, 316] on span "Documenten" at bounding box center [65, 317] width 55 height 32
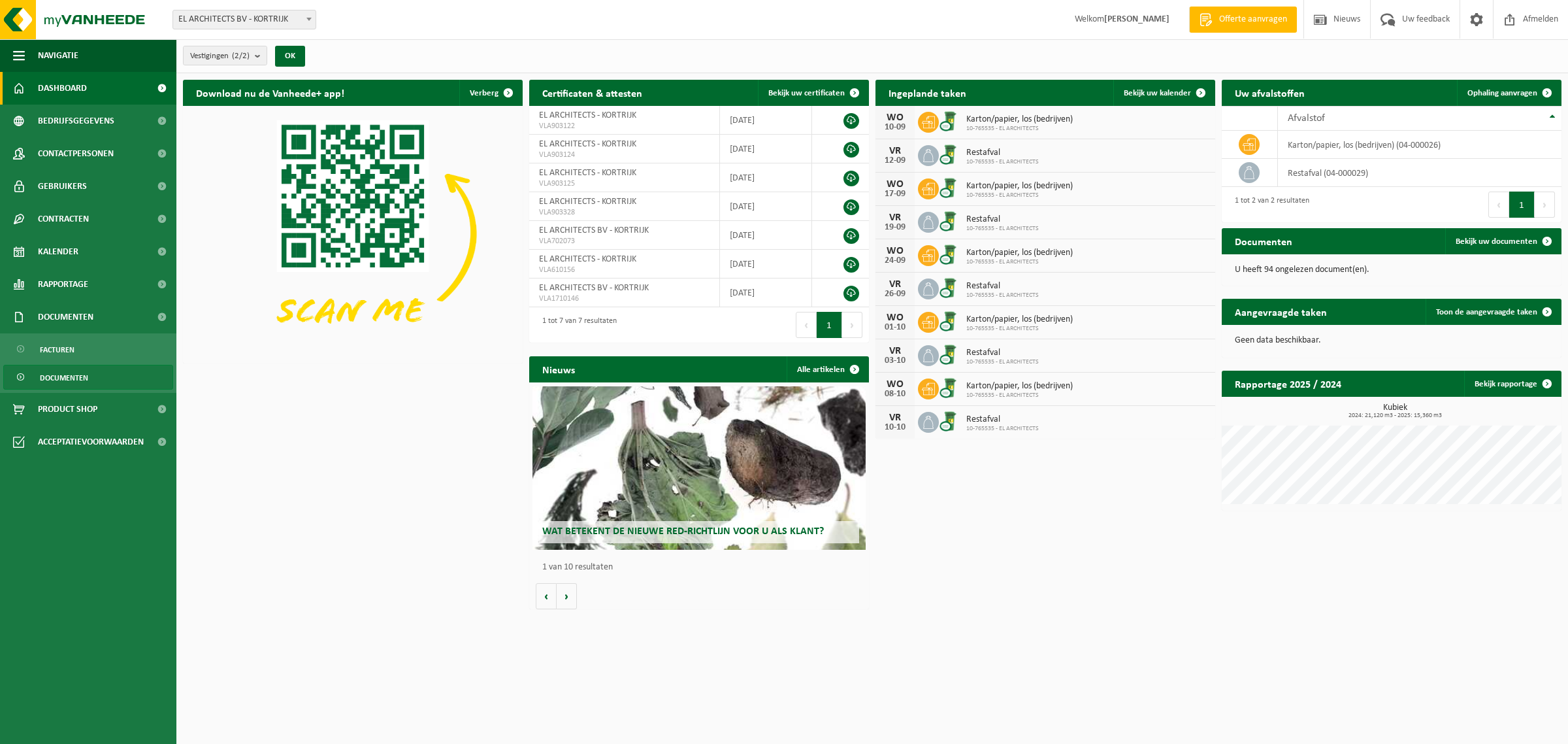
click at [100, 376] on link "Documenten" at bounding box center [88, 377] width 170 height 25
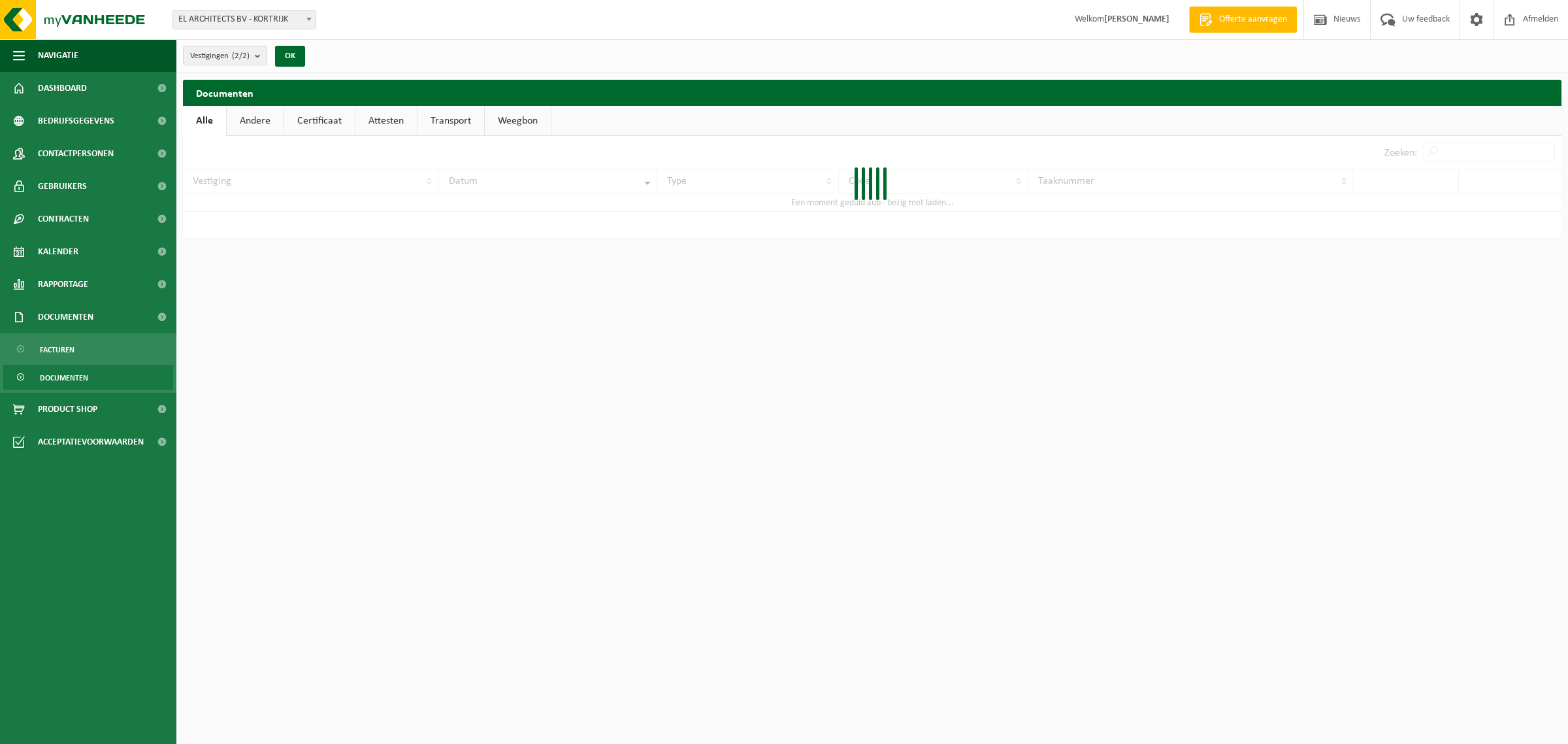
click at [340, 117] on link "Certificaat" at bounding box center [319, 121] width 71 height 30
